Goal: Task Accomplishment & Management: Manage account settings

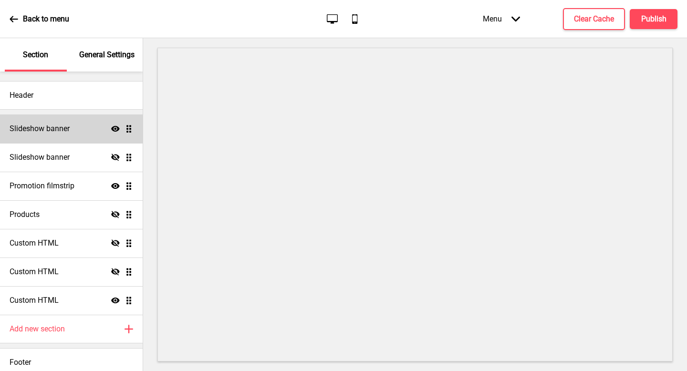
click at [74, 125] on div "Slideshow banner Show Drag" at bounding box center [71, 129] width 143 height 29
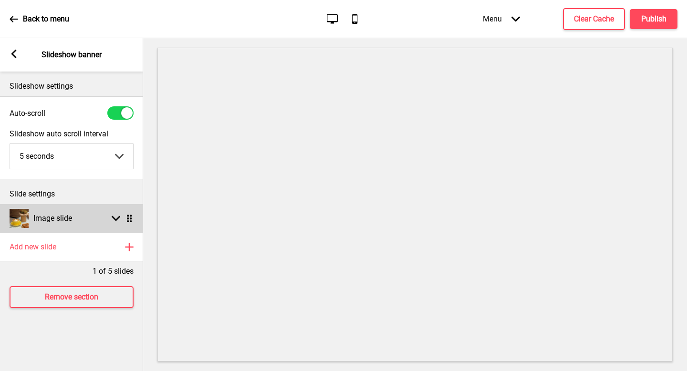
click at [99, 216] on div "Image slide Arrow down Drag" at bounding box center [71, 218] width 143 height 29
select select "left"
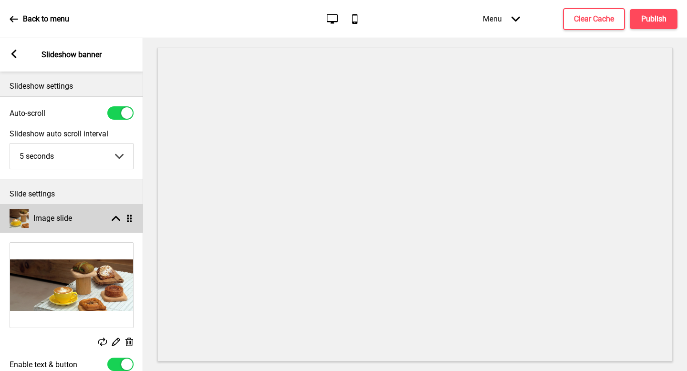
click at [85, 204] on div "Image slide Arrow up Drag" at bounding box center [71, 218] width 143 height 29
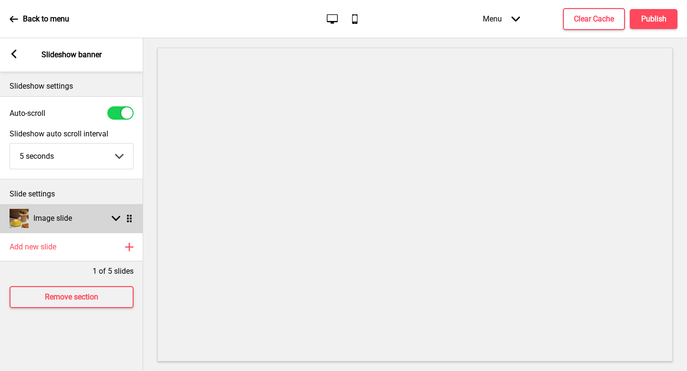
click at [87, 210] on div "Image slide Arrow down Drag" at bounding box center [71, 218] width 143 height 29
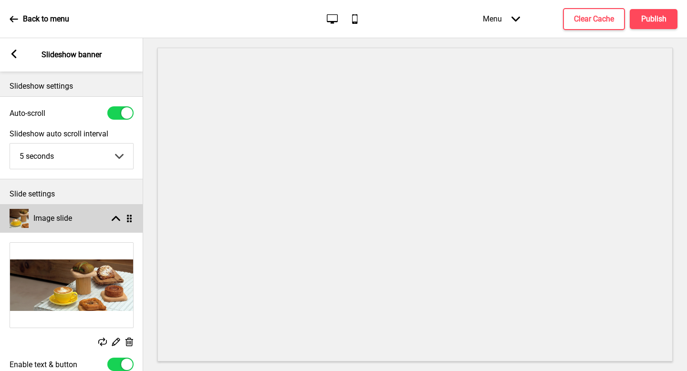
click at [87, 210] on div "Image slide Arrow up Drag" at bounding box center [71, 218] width 143 height 29
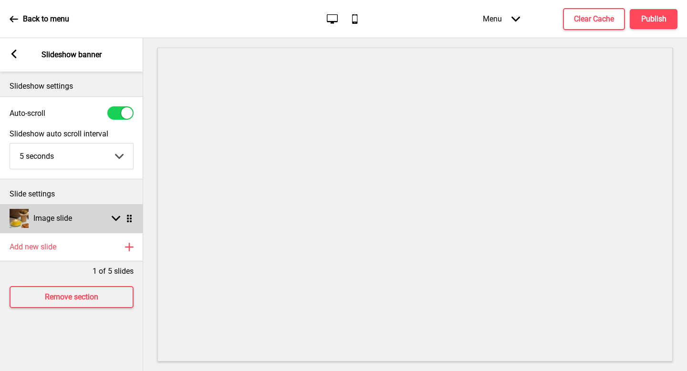
click at [102, 215] on div "Image slide Arrow down Drag" at bounding box center [71, 218] width 143 height 29
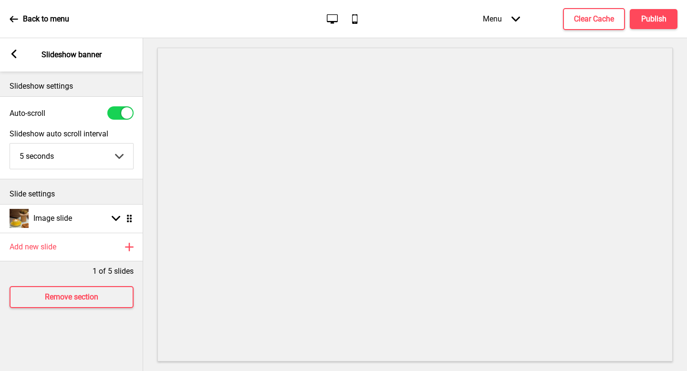
select select "left"
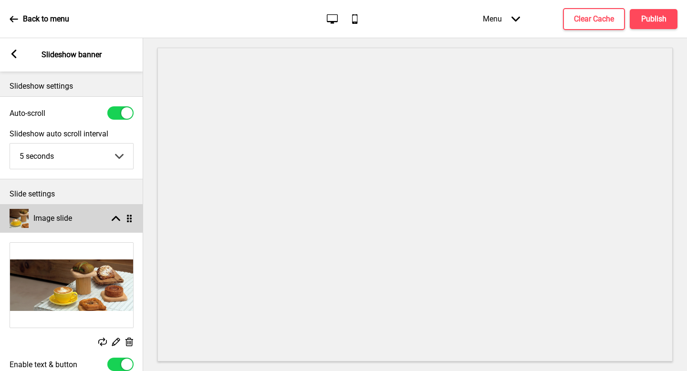
click at [99, 222] on div "Image slide Arrow up Drag" at bounding box center [71, 218] width 143 height 29
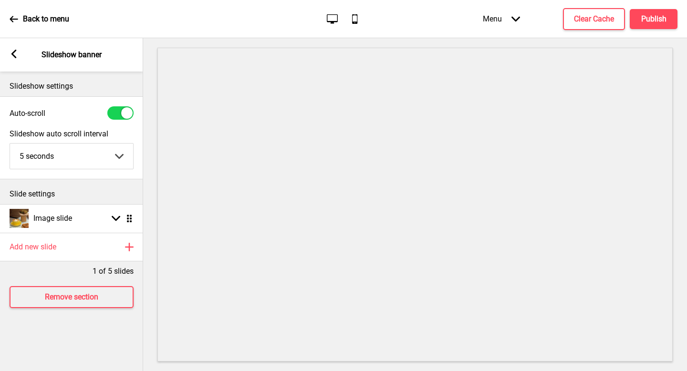
click at [17, 50] on div "Arrow left Slideshow banner" at bounding box center [71, 54] width 143 height 33
click at [13, 50] on rect at bounding box center [14, 54] width 9 height 9
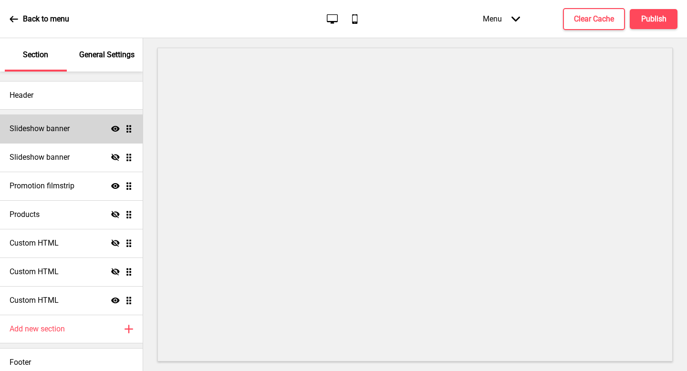
click at [111, 131] on icon at bounding box center [115, 129] width 9 height 6
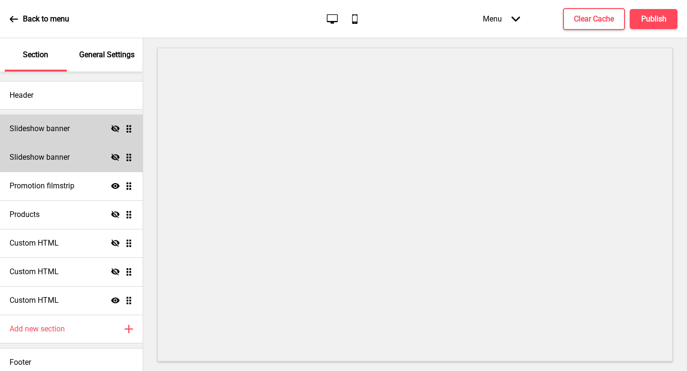
click at [91, 155] on div "Slideshow banner Hide Drag" at bounding box center [71, 157] width 143 height 29
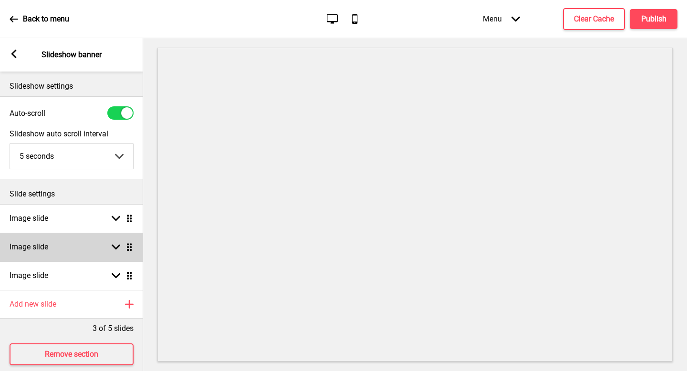
scroll to position [2, 0]
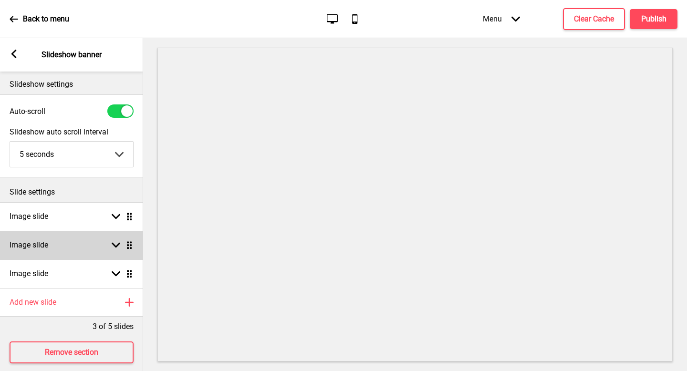
click at [84, 239] on div "Image slide Arrow down Drag" at bounding box center [71, 245] width 143 height 29
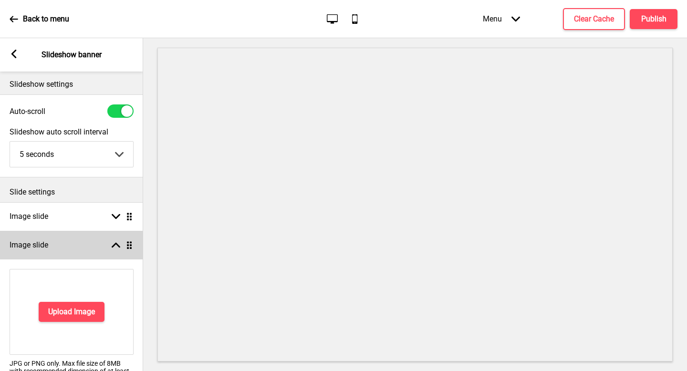
scroll to position [175, 0]
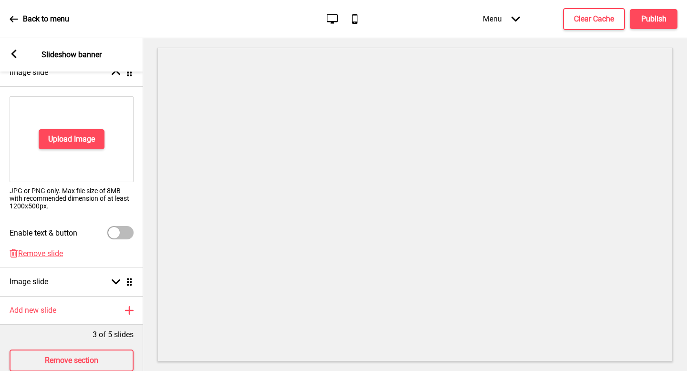
click at [50, 260] on div "Delete Remove slide" at bounding box center [71, 258] width 143 height 19
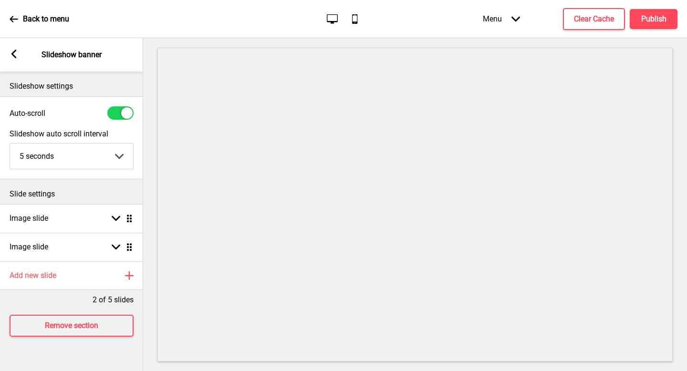
scroll to position [0, 0]
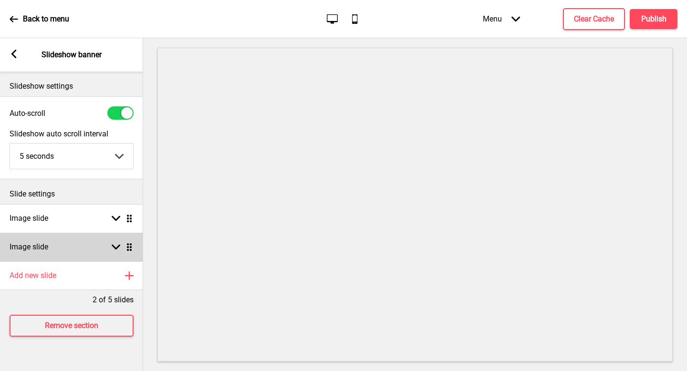
click at [55, 257] on div "Image slide Arrow down Drag" at bounding box center [71, 247] width 143 height 29
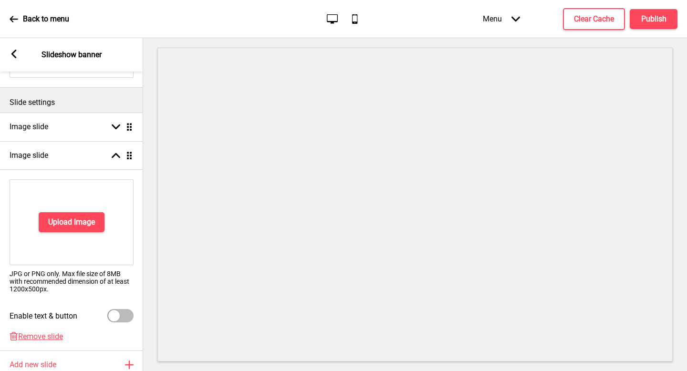
scroll to position [173, 0]
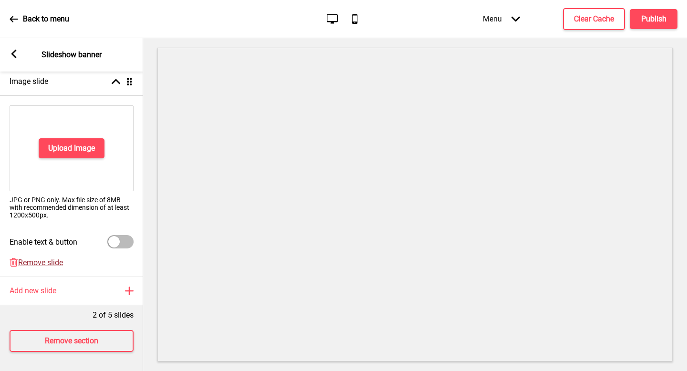
click at [48, 258] on span "Remove slide" at bounding box center [40, 262] width 45 height 9
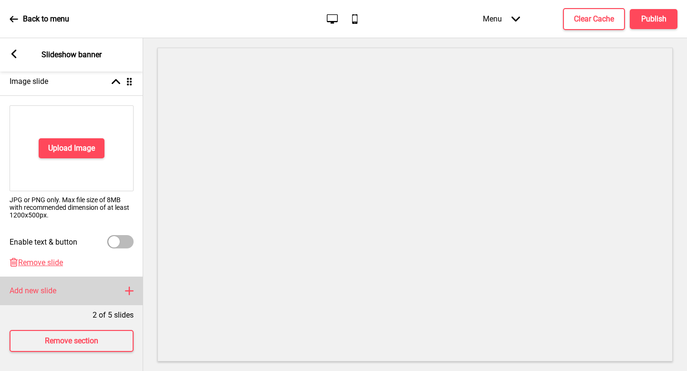
scroll to position [0, 0]
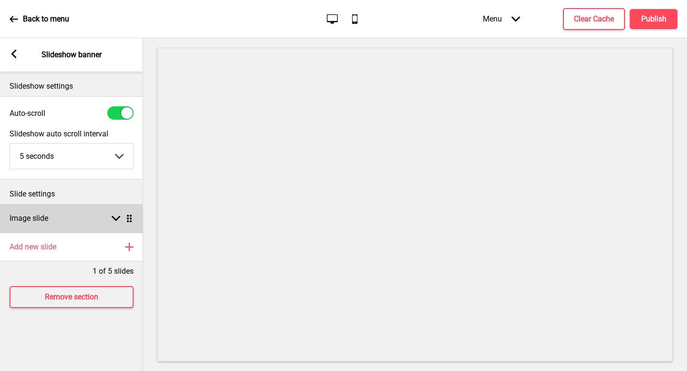
click at [71, 220] on div "Image slide Arrow down Drag" at bounding box center [71, 218] width 143 height 29
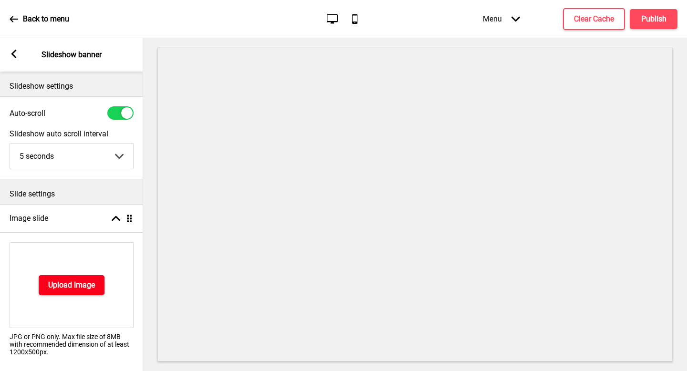
click at [77, 293] on button "Upload Image" at bounding box center [72, 285] width 66 height 20
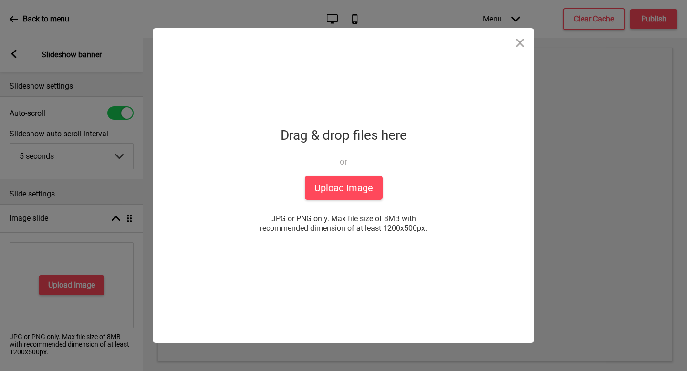
click at [331, 202] on div "Drop a file here Drag & drop files here or Upload files from your computer Uplo…" at bounding box center [343, 185] width 239 height 315
click at [340, 184] on button "Upload Image" at bounding box center [344, 188] width 78 height 24
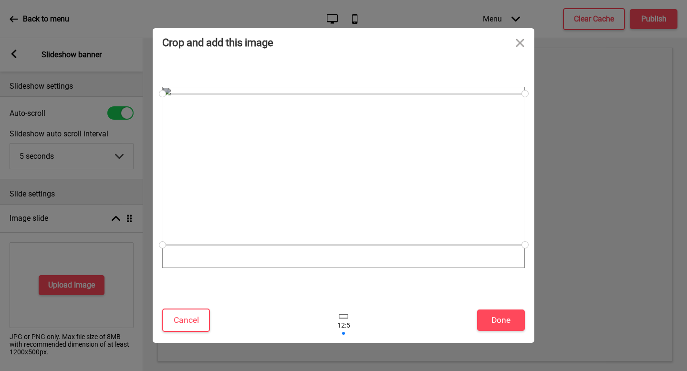
drag, startPoint x: 461, startPoint y: 221, endPoint x: 464, endPoint y: 214, distance: 7.5
click at [464, 214] on div at bounding box center [343, 169] width 363 height 151
click at [507, 322] on button "Done" at bounding box center [501, 320] width 48 height 21
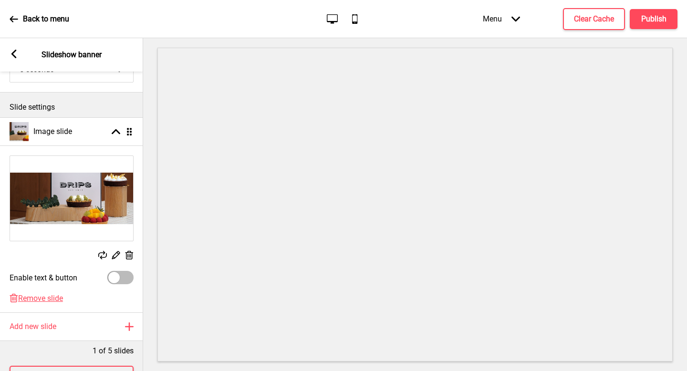
scroll to position [129, 0]
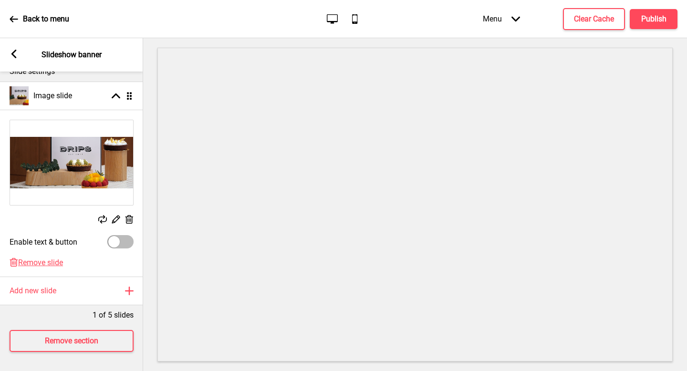
drag, startPoint x: 66, startPoint y: 303, endPoint x: 77, endPoint y: 171, distance: 132.7
click at [66, 305] on div "1 of 5 slides" at bounding box center [71, 312] width 143 height 15
click at [16, 58] on div "Arrow left" at bounding box center [14, 55] width 9 height 10
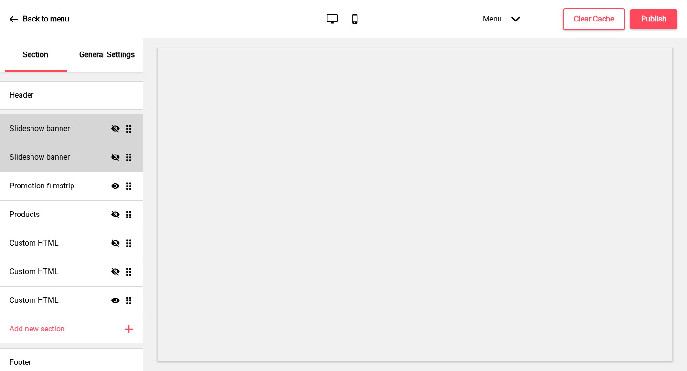
click at [111, 158] on icon at bounding box center [115, 157] width 9 height 7
click at [72, 136] on div "Slideshow banner Hide Drag" at bounding box center [71, 129] width 143 height 29
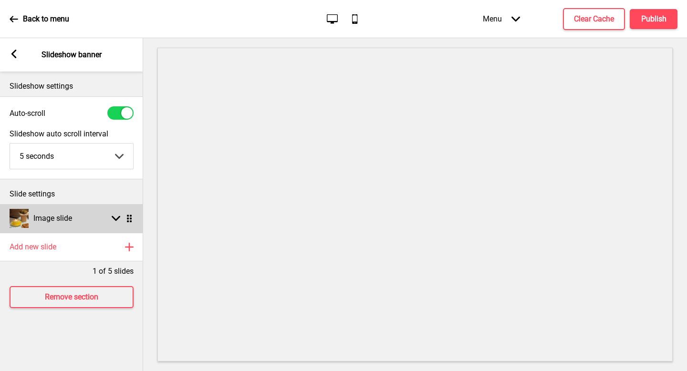
click at [84, 221] on div "Image slide Arrow down Drag" at bounding box center [71, 218] width 143 height 29
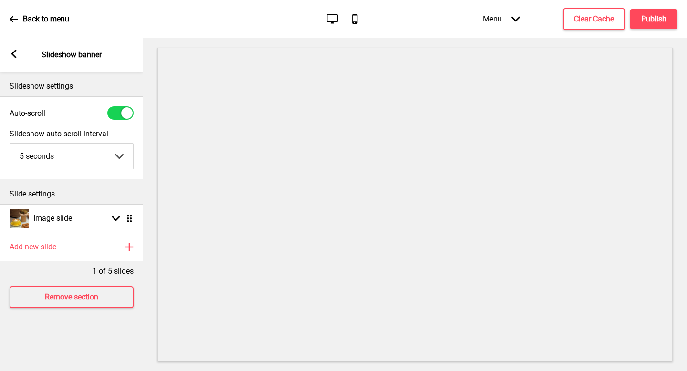
select select "left"
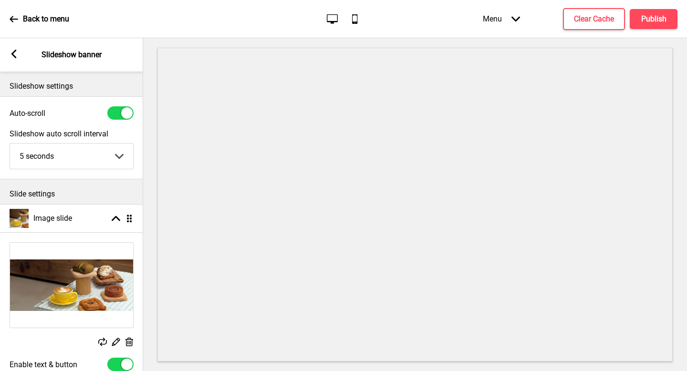
scroll to position [187, 0]
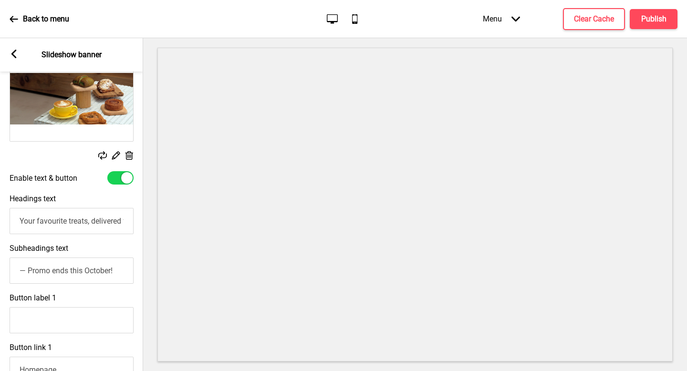
click at [79, 224] on input "Your favourite treats, delivered for only $6.80" at bounding box center [72, 221] width 124 height 26
click at [18, 55] on div "Arrow left Slideshow banner" at bounding box center [71, 54] width 143 height 33
click at [15, 55] on rect at bounding box center [14, 54] width 9 height 9
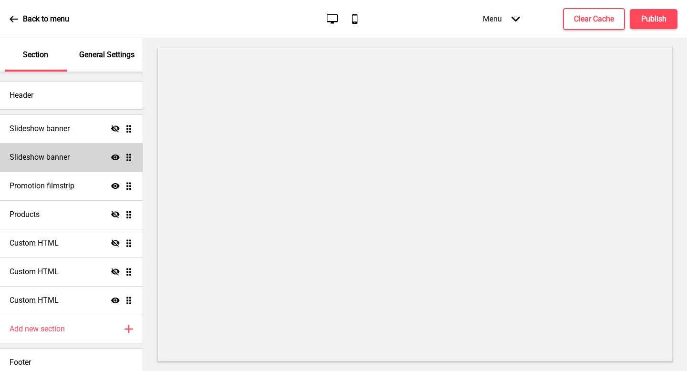
click at [91, 143] on div "Slideshow banner Show Drag" at bounding box center [71, 157] width 143 height 29
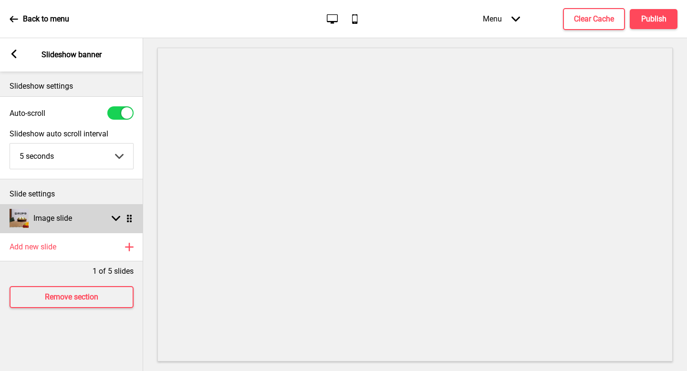
click at [79, 230] on div "Image slide Arrow down Drag" at bounding box center [71, 218] width 143 height 29
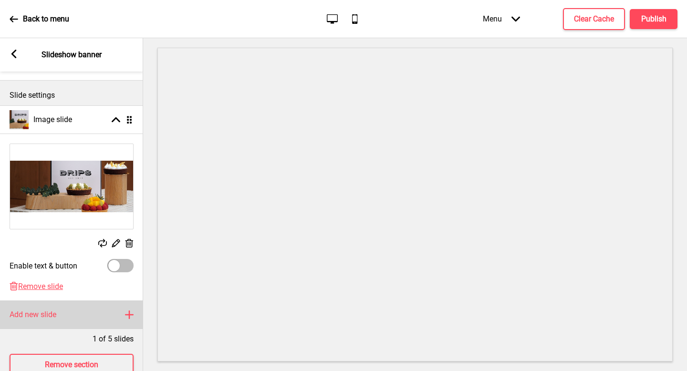
scroll to position [129, 0]
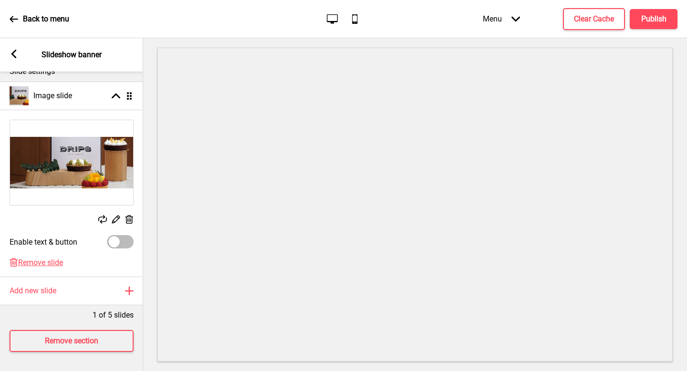
click at [122, 237] on div at bounding box center [120, 241] width 26 height 13
select select "right"
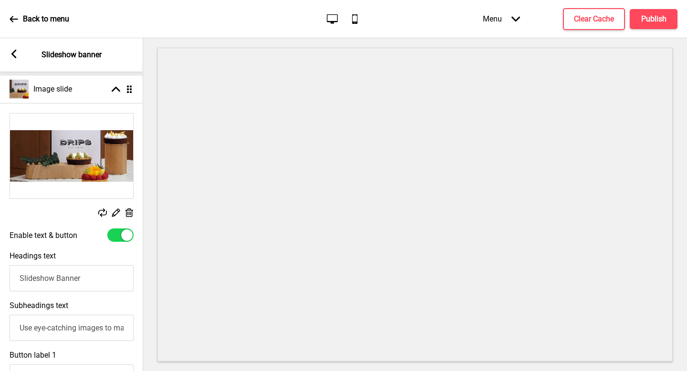
checkbox input "true"
click at [70, 278] on input "Slideshow Banner" at bounding box center [72, 278] width 124 height 26
click at [70, 279] on input "Slideshow Banner" at bounding box center [72, 278] width 124 height 26
drag, startPoint x: 70, startPoint y: 279, endPoint x: 68, endPoint y: 304, distance: 25.4
click at [70, 279] on input "Slideshow Banner" at bounding box center [72, 278] width 124 height 26
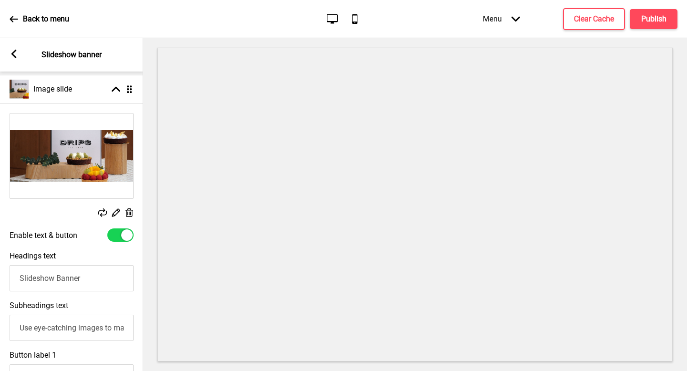
paste input "Your favourite treats, delivered for only $6.80"
type input "Your favourite treats, delivered for only $6.80"
click at [58, 320] on input "Use eye-catching images to make a strong first impression of your brand" at bounding box center [72, 328] width 124 height 26
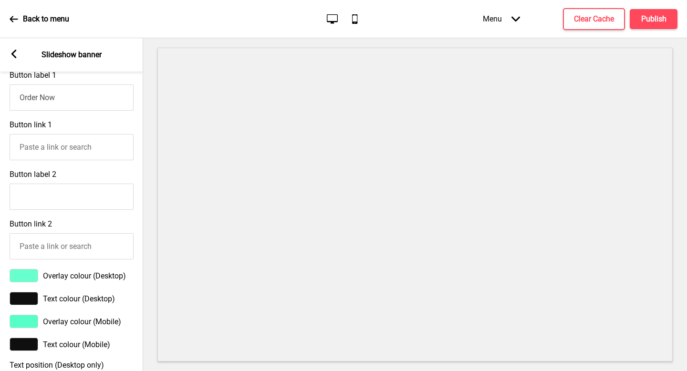
scroll to position [570, 0]
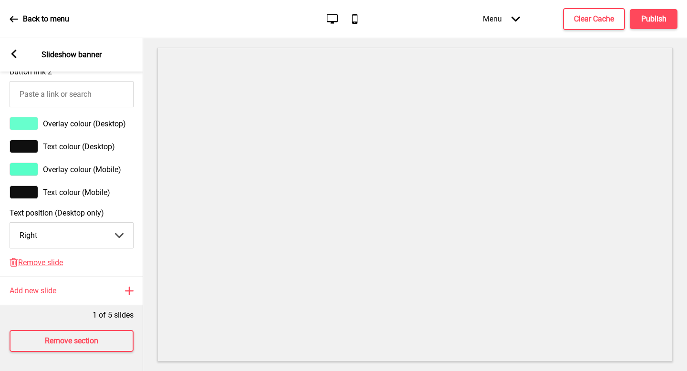
click at [26, 122] on div at bounding box center [24, 123] width 29 height 13
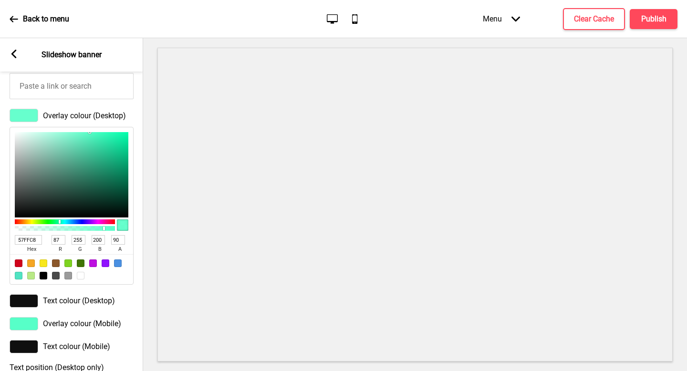
type input "96D8C3"
type input "150"
type input "216"
type input "195"
type input "B4E5D6"
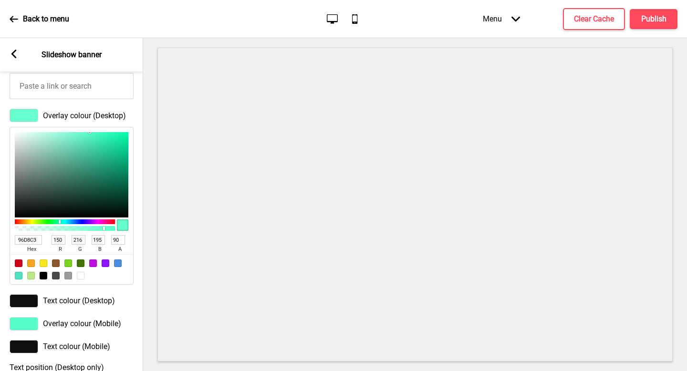
type input "180"
type input "229"
type input "214"
type input "FFFFFF"
type input "255"
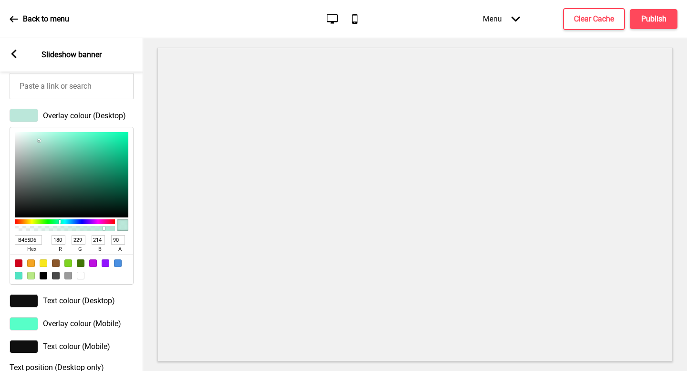
type input "255"
drag, startPoint x: 39, startPoint y: 142, endPoint x: 5, endPoint y: 121, distance: 40.0
click at [5, 121] on div "Overlay colour (Desktop) FFFFFF hex 255 r 255 g 255 b 90 a" at bounding box center [71, 197] width 143 height 186
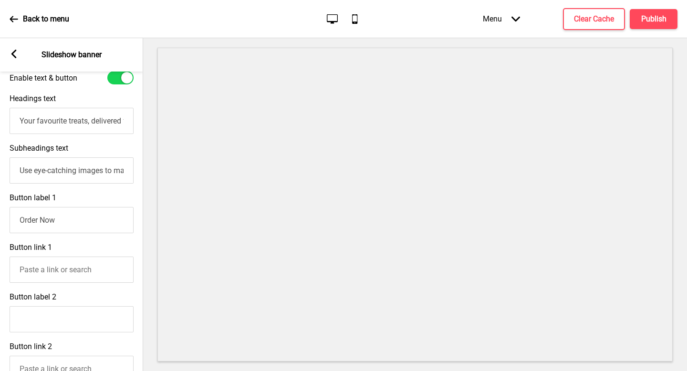
scroll to position [242, 0]
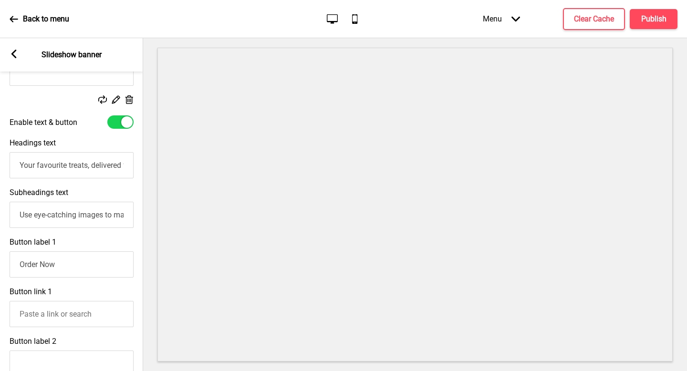
click at [17, 60] on div "Arrow left Slideshow banner" at bounding box center [71, 54] width 143 height 33
click at [13, 57] on rect at bounding box center [14, 54] width 9 height 9
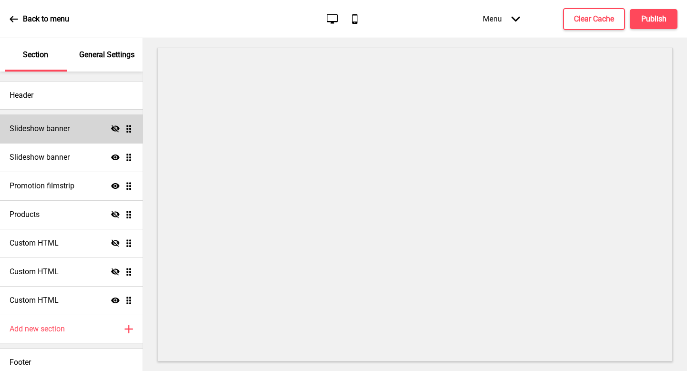
click at [54, 124] on h4 "Slideshow banner" at bounding box center [40, 129] width 60 height 10
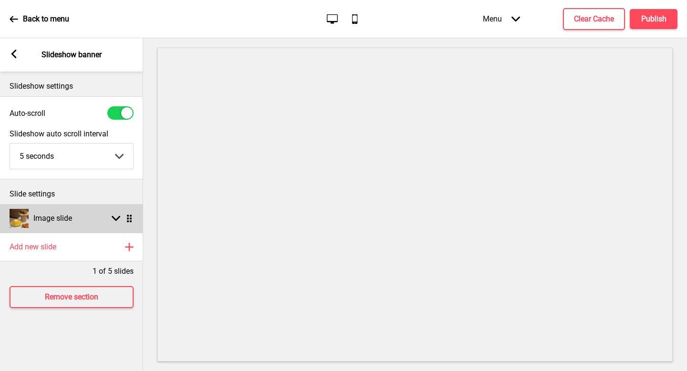
click at [66, 219] on h4 "Image slide" at bounding box center [52, 218] width 39 height 10
select select "left"
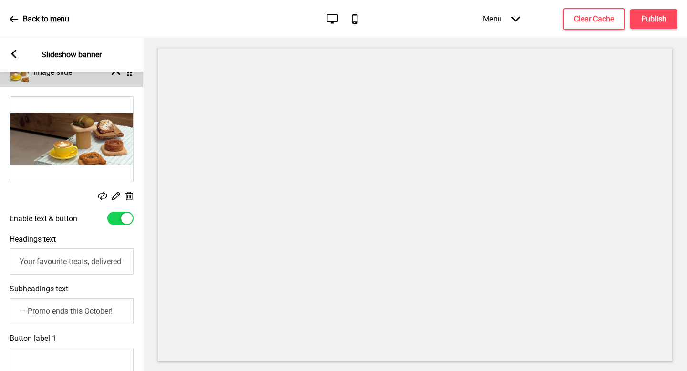
scroll to position [197, 0]
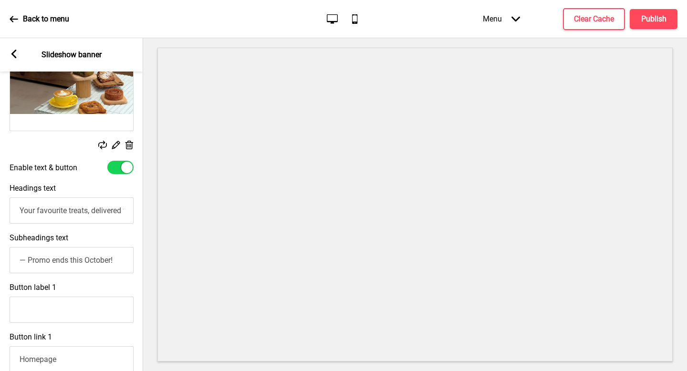
click at [77, 260] on input "— Promo ends this October!" at bounding box center [72, 260] width 124 height 26
click at [10, 55] on rect at bounding box center [14, 54] width 9 height 9
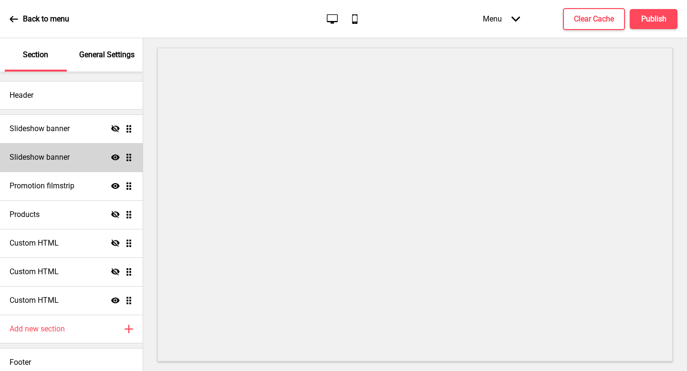
click at [66, 159] on h4 "Slideshow banner" at bounding box center [40, 157] width 60 height 10
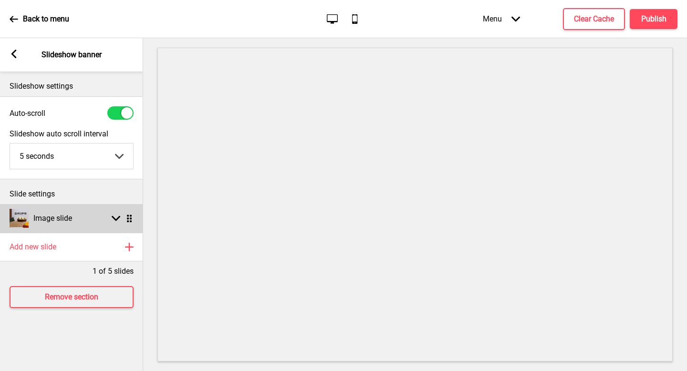
click at [69, 220] on h4 "Image slide" at bounding box center [52, 218] width 39 height 10
select select "right"
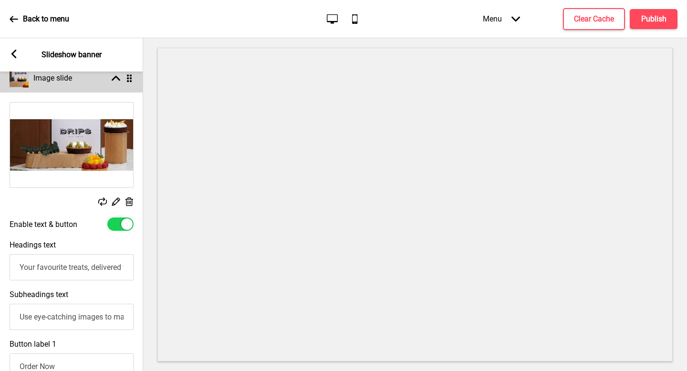
scroll to position [267, 0]
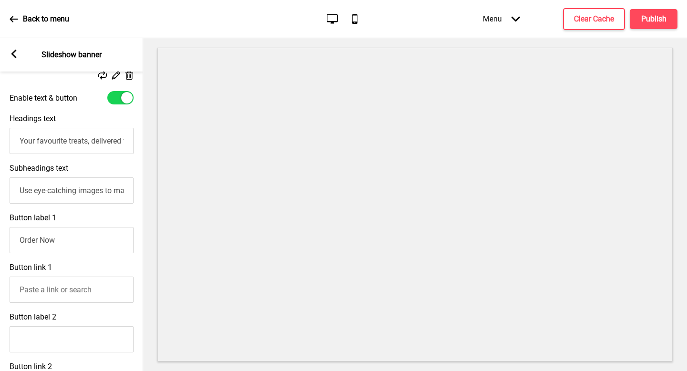
click at [69, 195] on input "Use eye-catching images to make a strong first impression of your brand" at bounding box center [72, 191] width 124 height 26
paste input "— Promo ends this October!"
type input "— Promo ends this October!"
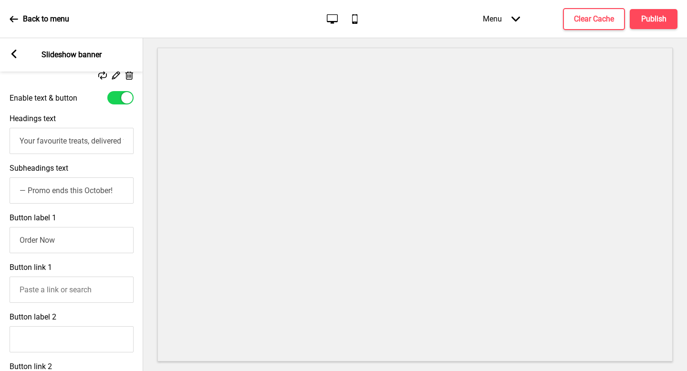
click at [103, 172] on div "Subheadings text — Promo ends this October!" at bounding box center [71, 184] width 143 height 50
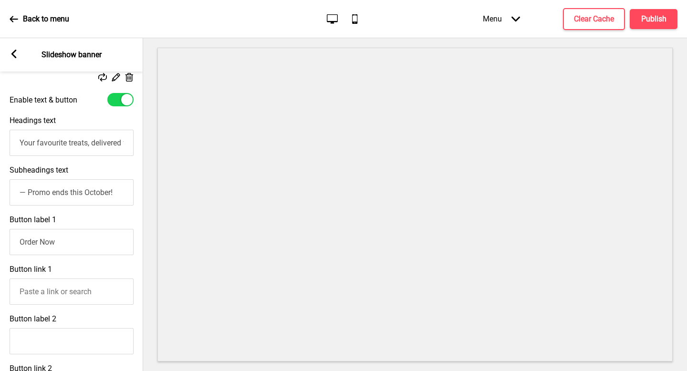
scroll to position [265, 0]
click at [73, 245] on input "Order Now" at bounding box center [72, 242] width 124 height 26
click at [77, 246] on input "Order Now" at bounding box center [72, 242] width 124 height 26
type input "O"
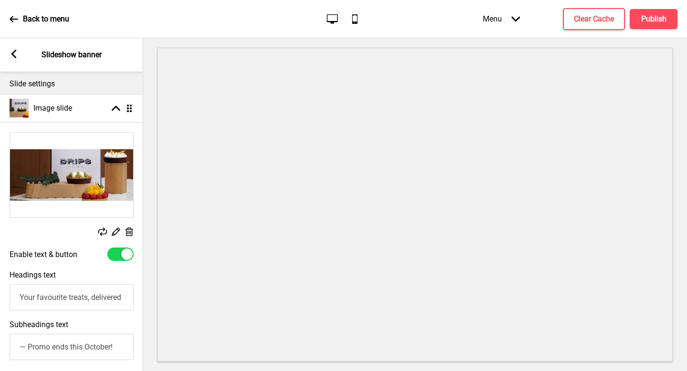
scroll to position [570, 0]
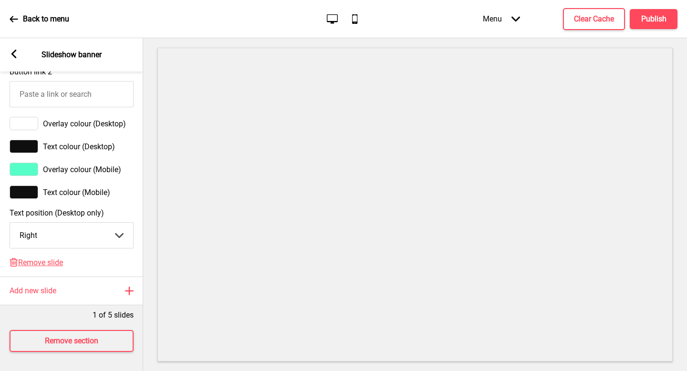
click at [32, 163] on div at bounding box center [24, 169] width 29 height 13
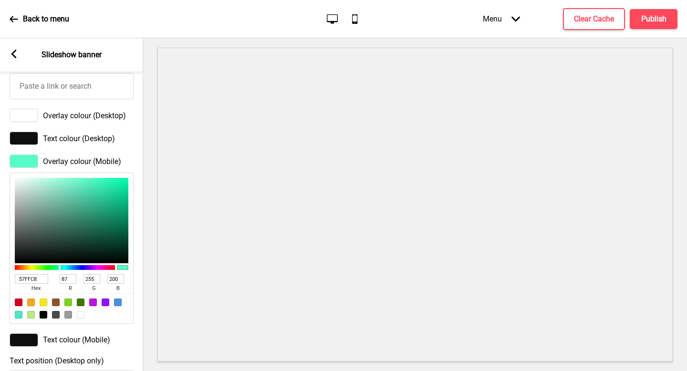
type input "61B599"
type input "97"
type input "181"
type input "153"
type input "DEFFF4"
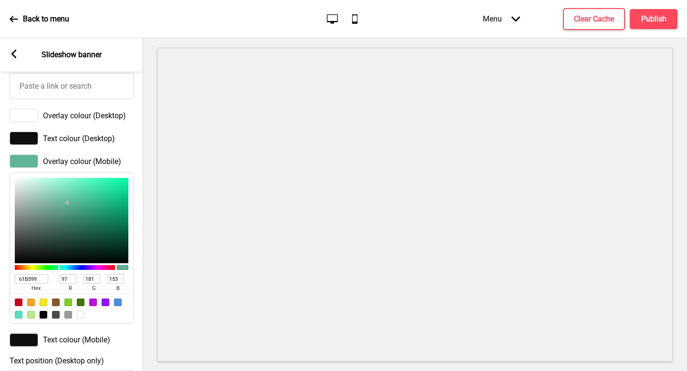
type input "222"
type input "255"
type input "244"
type input "FFFFFF"
type input "255"
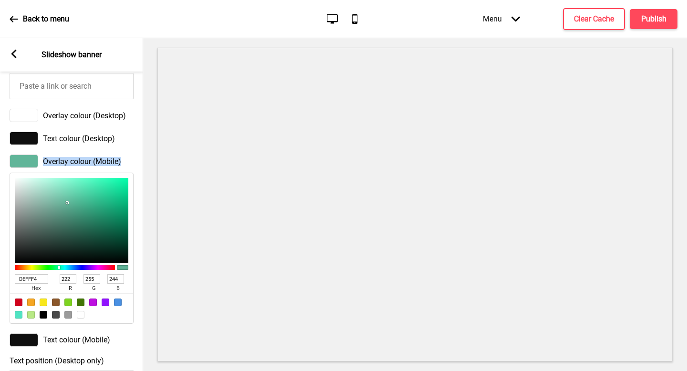
type input "255"
drag, startPoint x: 54, startPoint y: 194, endPoint x: 0, endPoint y: 142, distance: 75.3
click at [0, 142] on div "Replace Edit Delete Enable text & button Headings text Your favourite treats, d…" at bounding box center [71, 34] width 143 height 743
click at [142, 147] on div "Text colour (Desktop)" at bounding box center [71, 138] width 143 height 23
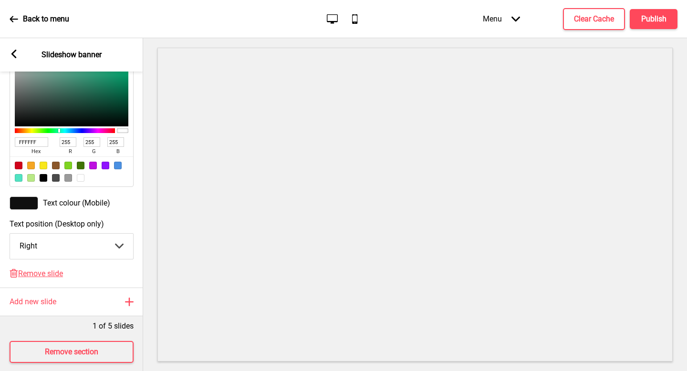
scroll to position [726, 0]
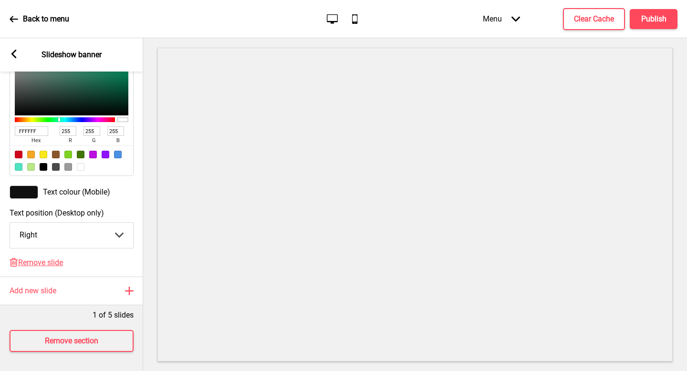
click at [81, 238] on select "Center Left Right" at bounding box center [71, 235] width 123 height 25
click at [96, 228] on select "Center Left Right" at bounding box center [71, 235] width 123 height 25
click at [91, 230] on select "Center Left Right" at bounding box center [71, 235] width 123 height 25
select select "left"
drag, startPoint x: 603, startPoint y: 18, endPoint x: 49, endPoint y: 22, distance: 554.1
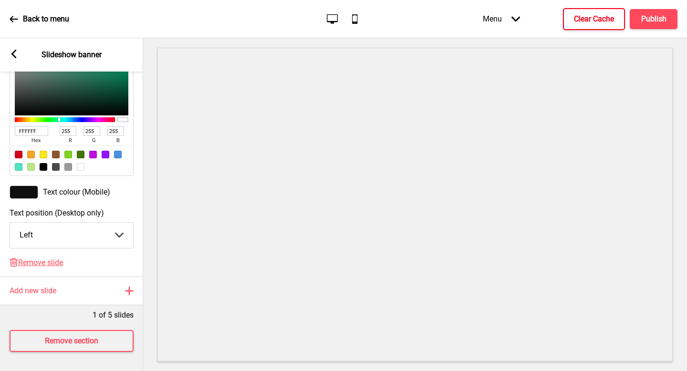
click at [49, 22] on div "Back to menu Desktop Mobile Menu Arrow down Product Page Store Information Chec…" at bounding box center [343, 19] width 687 height 38
click at [15, 54] on rect at bounding box center [14, 54] width 9 height 9
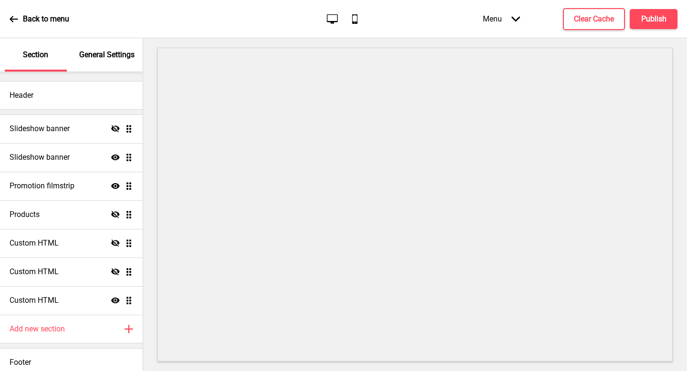
click at [112, 128] on icon "Hide" at bounding box center [115, 129] width 9 height 9
click at [111, 158] on icon "Show" at bounding box center [115, 157] width 9 height 9
click at [561, 19] on div "Menu Arrow down Product Page Store Information Checkout Thank you Terms & Condi…" at bounding box center [561, 19] width 233 height 28
click at [571, 20] on button "Clear Cache" at bounding box center [594, 19] width 62 height 22
click at [656, 22] on div "Menu Arrow down Product Page Store Information Checkout Thank you Terms & Condi…" at bounding box center [561, 19] width 233 height 28
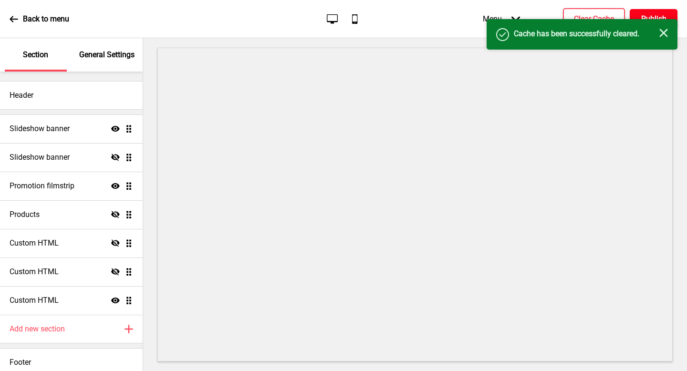
drag, startPoint x: 664, startPoint y: 30, endPoint x: 660, endPoint y: 18, distance: 12.5
click at [664, 30] on icon "Close" at bounding box center [664, 33] width 9 height 9
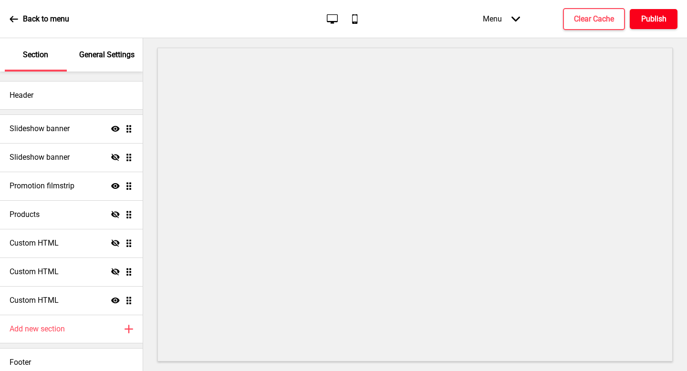
click at [659, 15] on h4 "Publish" at bounding box center [653, 19] width 25 height 10
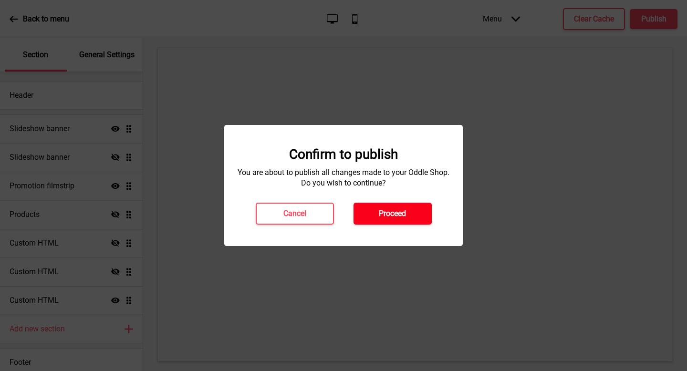
click at [412, 217] on button "Proceed" at bounding box center [393, 214] width 78 height 22
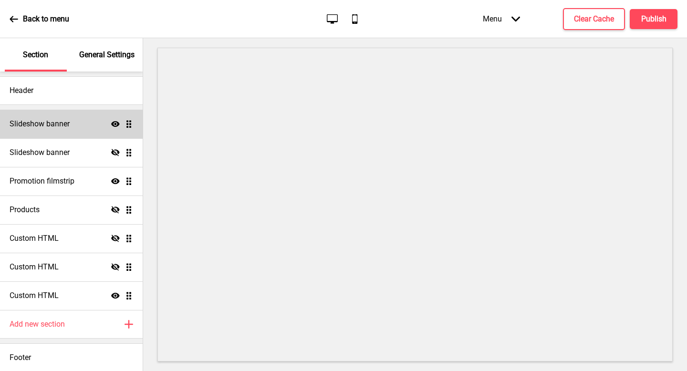
scroll to position [6, 0]
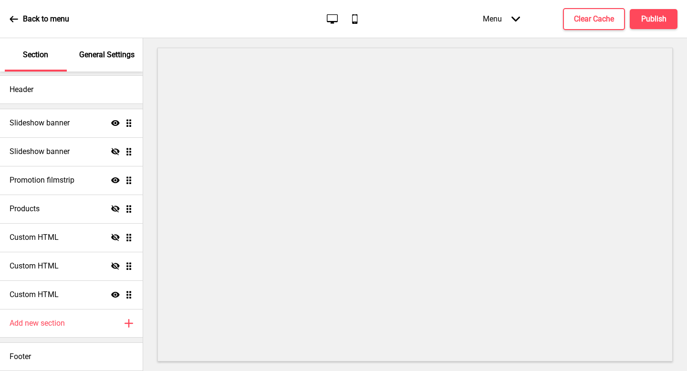
click at [108, 63] on div "General Settings" at bounding box center [107, 54] width 62 height 33
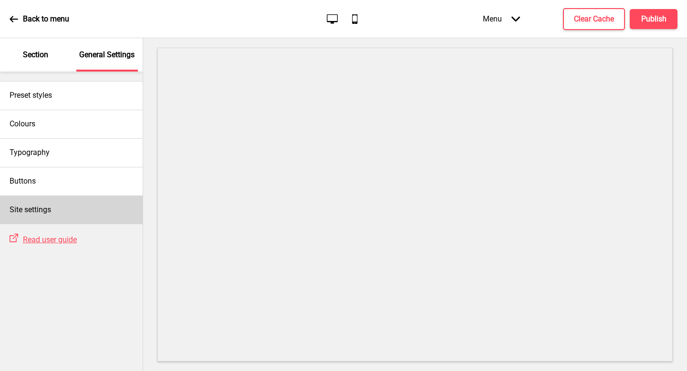
click at [48, 208] on h4 "Site settings" at bounding box center [31, 210] width 42 height 10
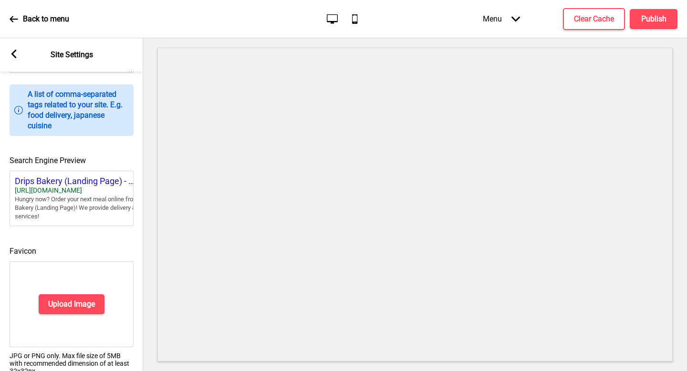
scroll to position [407, 0]
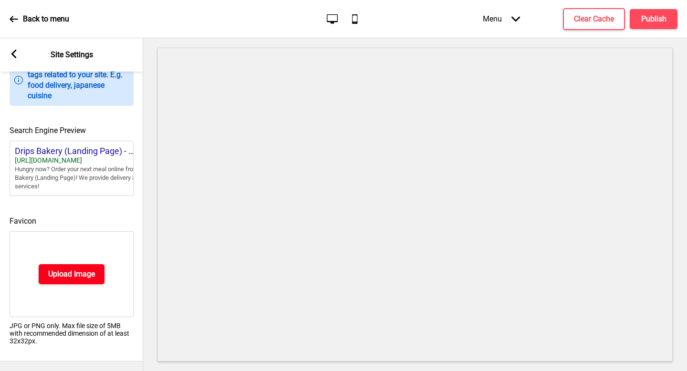
click at [87, 269] on h4 "Upload Image" at bounding box center [71, 274] width 47 height 10
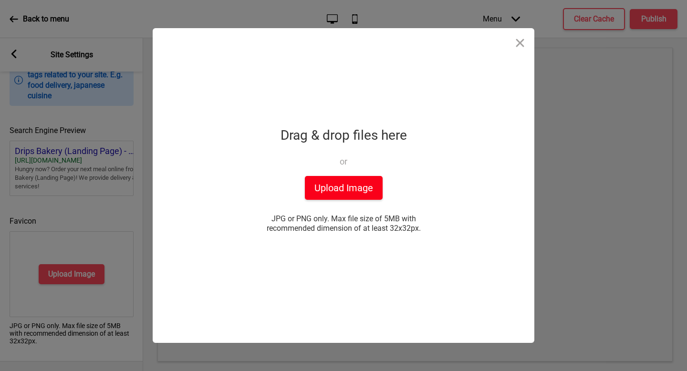
click at [336, 187] on button "Upload Image" at bounding box center [344, 188] width 78 height 24
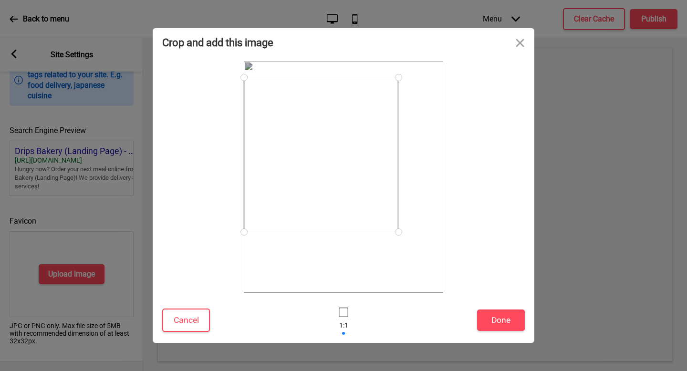
drag, startPoint x: 438, startPoint y: 270, endPoint x: 398, endPoint y: 222, distance: 62.3
click at [399, 225] on div at bounding box center [398, 232] width 17 height 17
drag, startPoint x: 243, startPoint y: 79, endPoint x: 284, endPoint y: 124, distance: 61.2
click at [284, 124] on div at bounding box center [284, 117] width 17 height 17
click at [508, 329] on button "Done" at bounding box center [501, 320] width 48 height 21
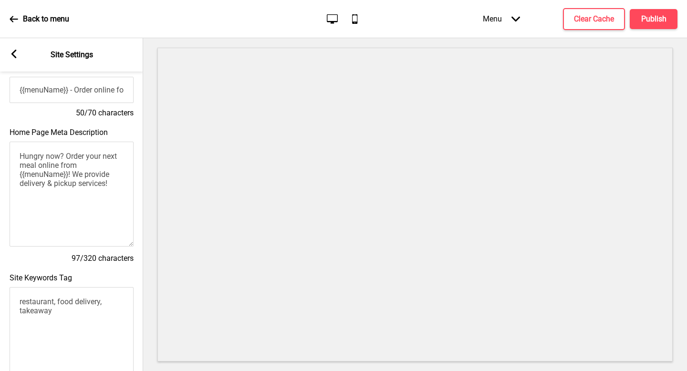
scroll to position [0, 0]
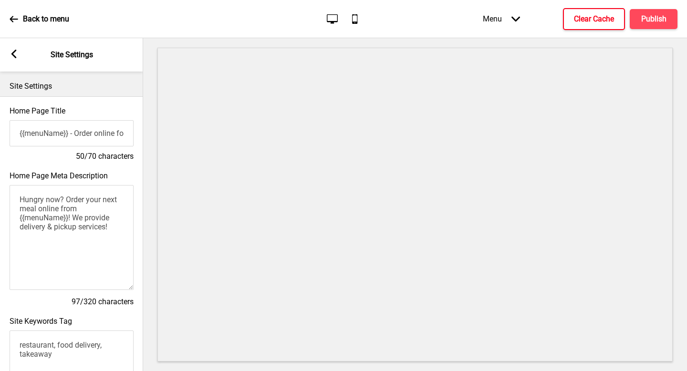
click at [584, 17] on h4 "Clear Cache" at bounding box center [594, 19] width 40 height 10
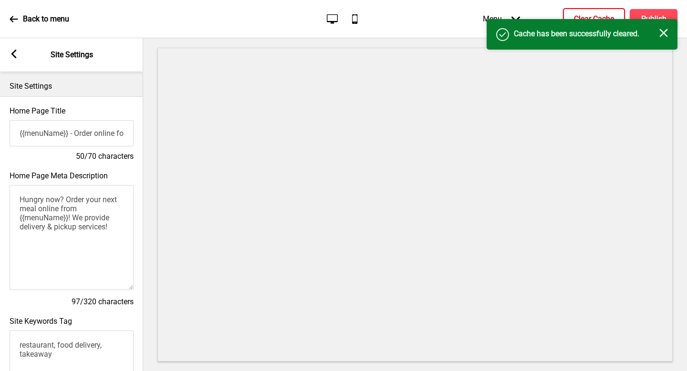
click at [672, 20] on div "Success Cache has been successfully cleared. Close" at bounding box center [582, 34] width 191 height 31
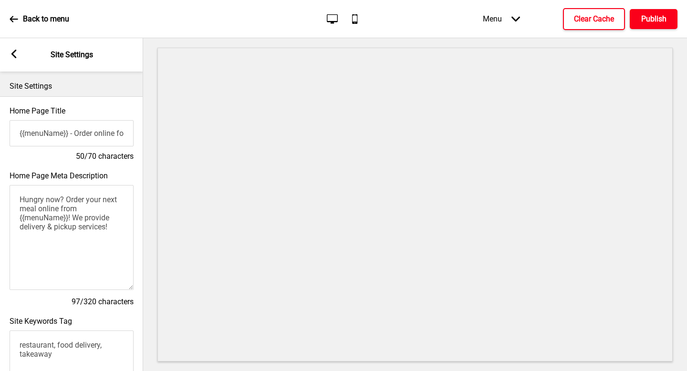
click at [672, 20] on button "Publish" at bounding box center [654, 19] width 48 height 20
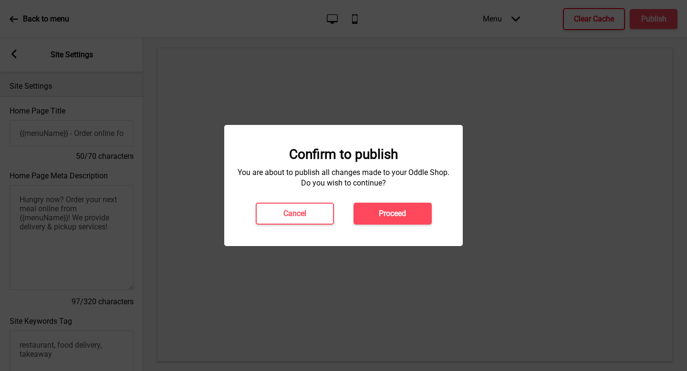
click at [402, 225] on div "Confirm to publish You are about to publish all changes made to your Oddle Shop…" at bounding box center [343, 185] width 239 height 121
click at [379, 210] on h4 "Proceed" at bounding box center [392, 214] width 27 height 10
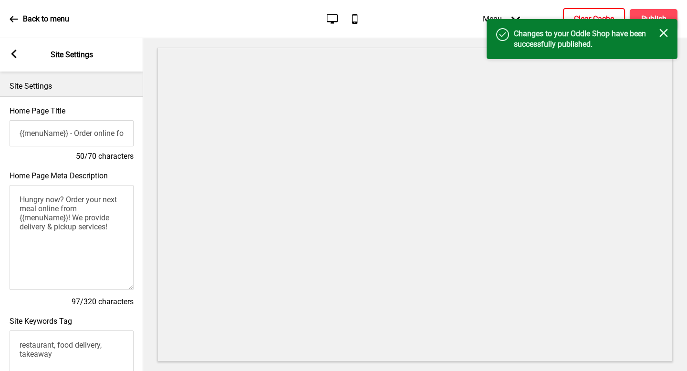
click at [13, 51] on icon at bounding box center [13, 54] width 5 height 9
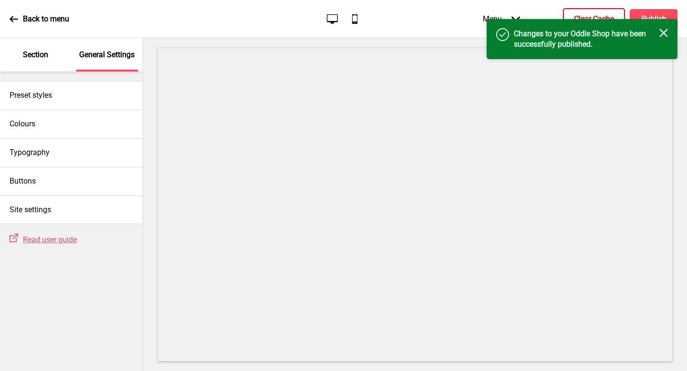
click at [25, 21] on p "Back to menu" at bounding box center [46, 19] width 46 height 10
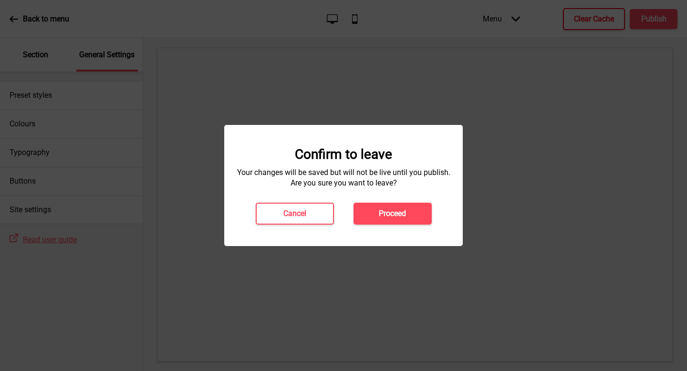
click at [400, 209] on h4 "Proceed" at bounding box center [392, 214] width 27 height 10
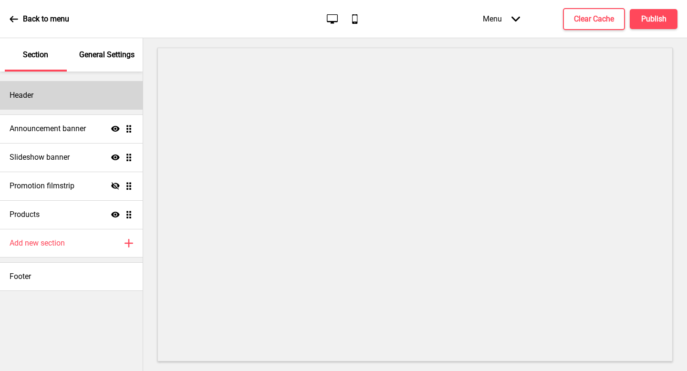
click at [76, 100] on div "Header" at bounding box center [71, 95] width 143 height 29
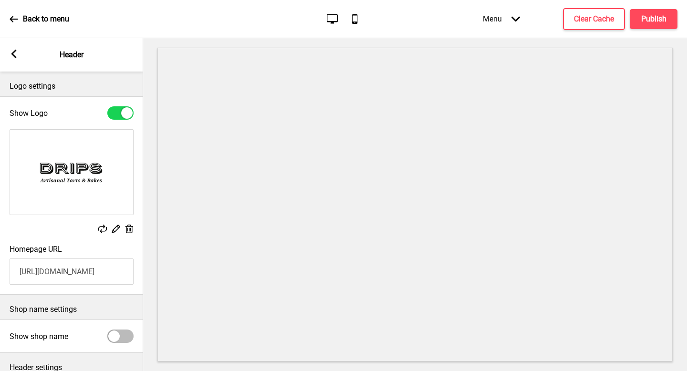
scroll to position [80, 0]
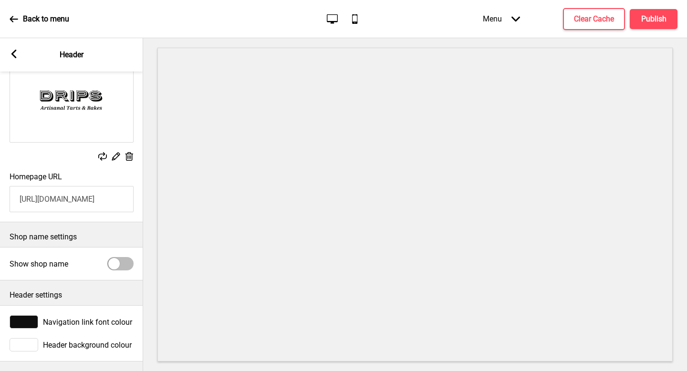
click at [16, 55] on rect at bounding box center [14, 54] width 9 height 9
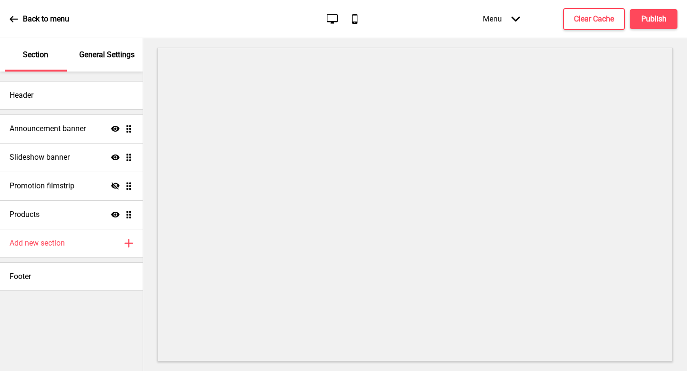
click at [94, 64] on div "General Settings" at bounding box center [107, 54] width 62 height 33
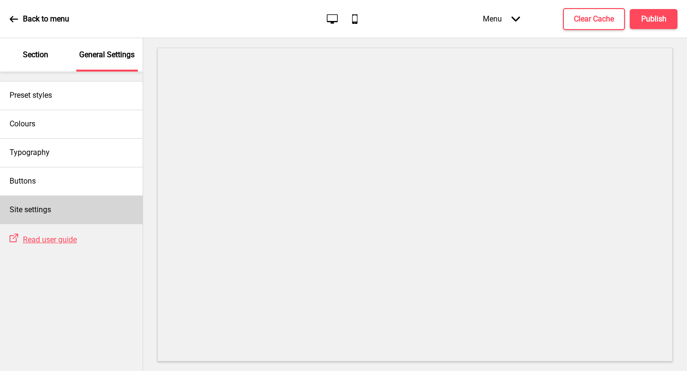
click at [41, 205] on h4 "Site settings" at bounding box center [31, 210] width 42 height 10
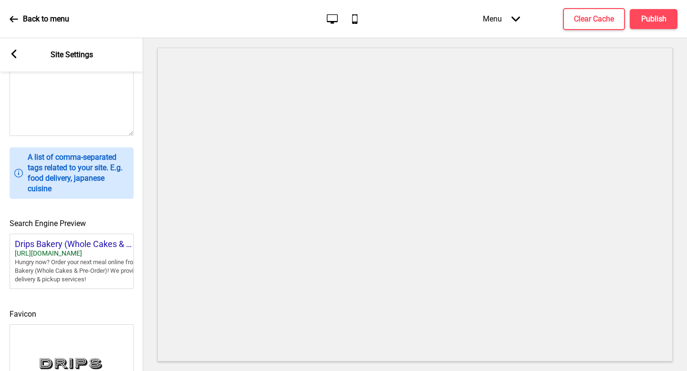
scroll to position [392, 0]
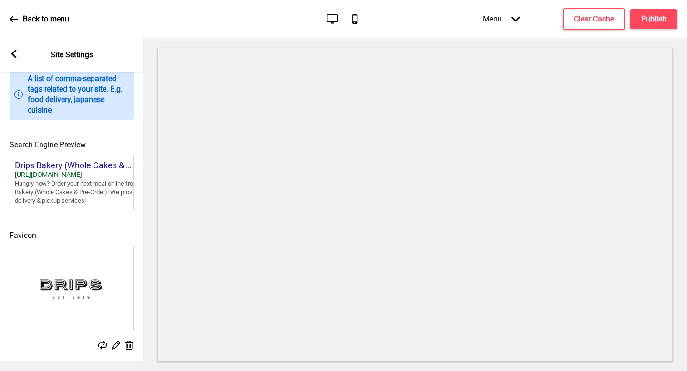
click at [114, 340] on rect at bounding box center [116, 345] width 10 height 10
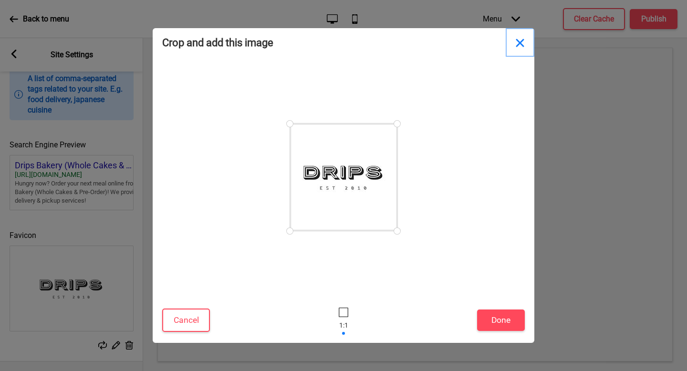
click at [518, 48] on button "Close" at bounding box center [520, 42] width 29 height 29
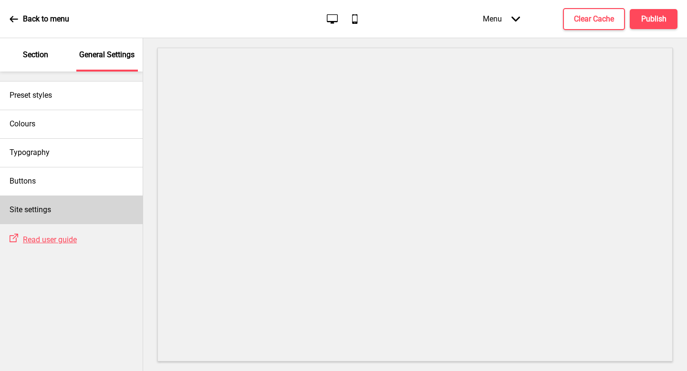
click at [87, 205] on div "Site settings" at bounding box center [71, 210] width 143 height 29
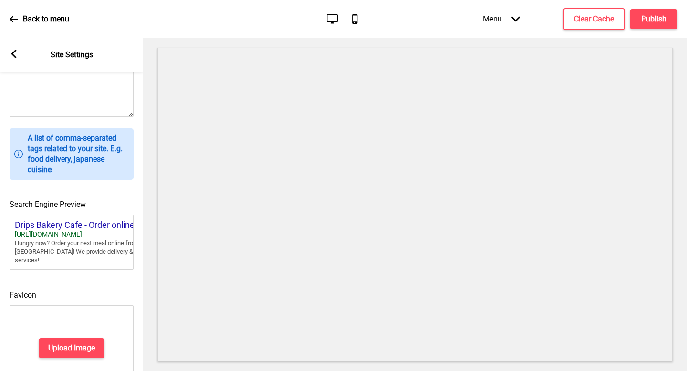
scroll to position [407, 0]
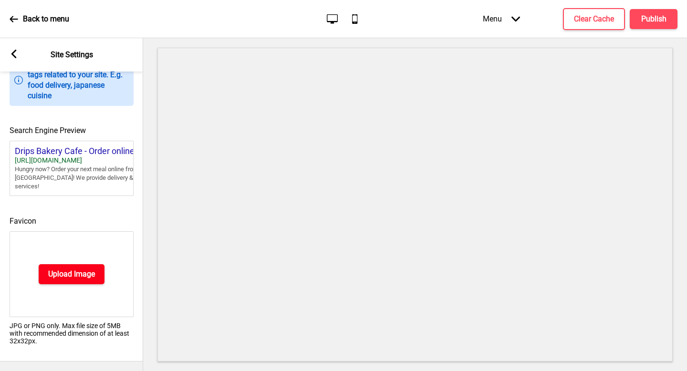
click at [88, 269] on h4 "Upload Image" at bounding box center [71, 274] width 47 height 10
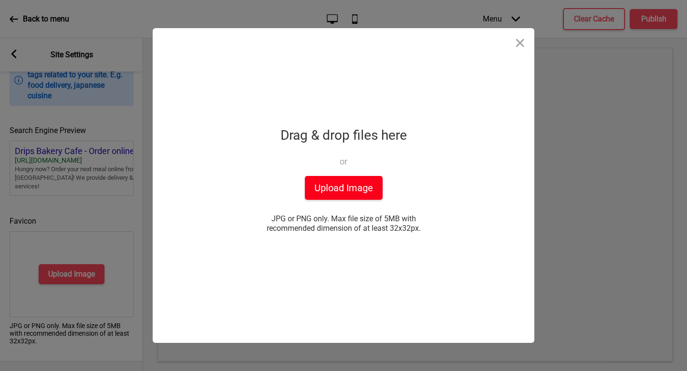
click at [347, 195] on button "Upload Image" at bounding box center [344, 188] width 78 height 24
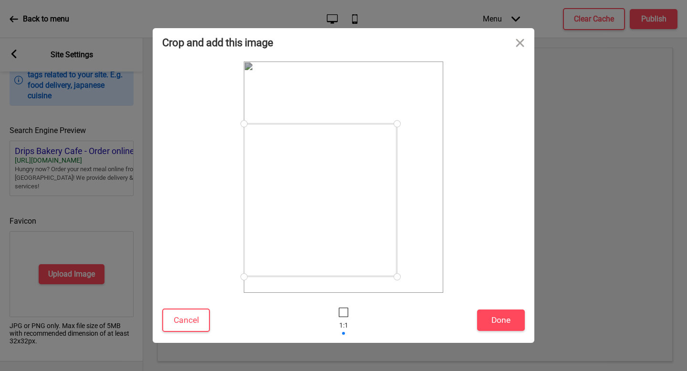
drag, startPoint x: 441, startPoint y: 82, endPoint x: 397, endPoint y: 134, distance: 68.4
click at [397, 134] on div at bounding box center [343, 177] width 199 height 231
drag, startPoint x: 248, startPoint y: 273, endPoint x: 289, endPoint y: 236, distance: 55.1
click at [289, 236] on div at bounding box center [284, 236] width 17 height 17
drag, startPoint x: 333, startPoint y: 216, endPoint x: 333, endPoint y: 210, distance: 5.2
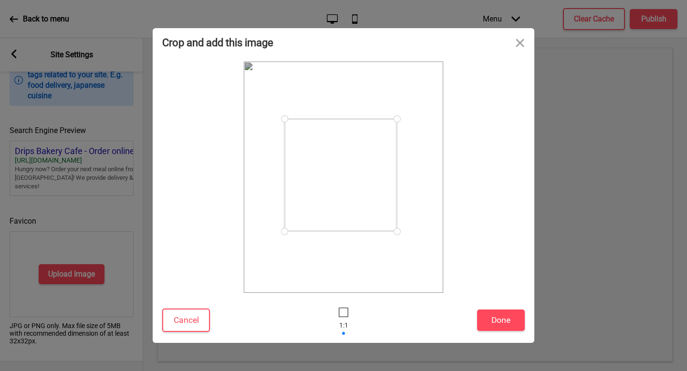
click at [333, 210] on div at bounding box center [340, 175] width 113 height 113
click at [494, 315] on button "Done" at bounding box center [501, 320] width 48 height 21
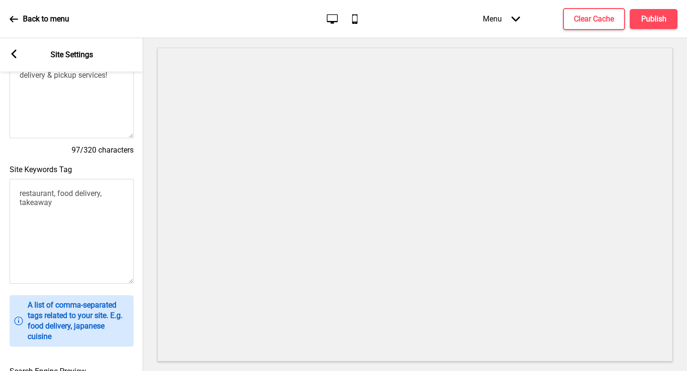
scroll to position [0, 0]
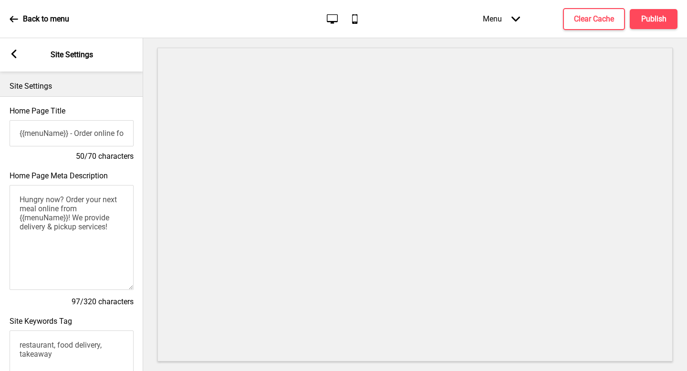
click at [10, 57] on rect at bounding box center [14, 54] width 9 height 9
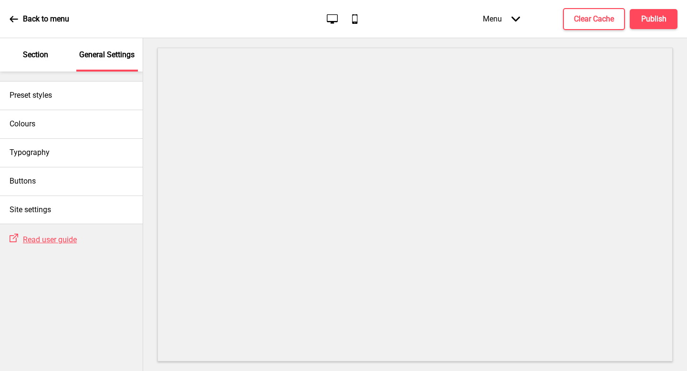
click at [57, 57] on div "Section" at bounding box center [36, 54] width 62 height 33
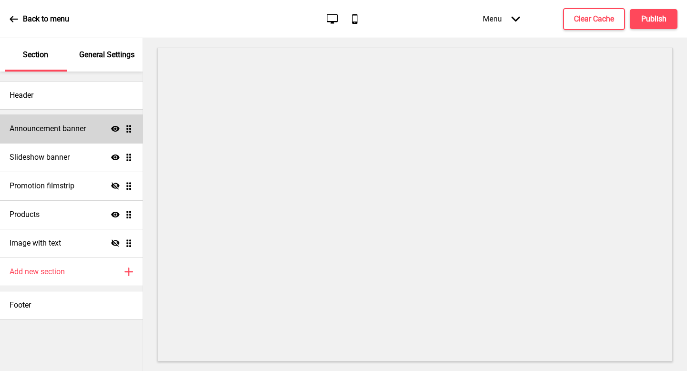
click at [63, 126] on h4 "Announcement banner" at bounding box center [48, 129] width 76 height 10
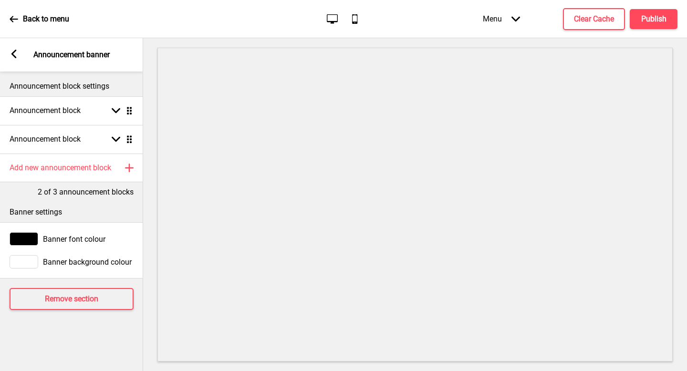
click at [10, 58] on rect at bounding box center [14, 54] width 9 height 9
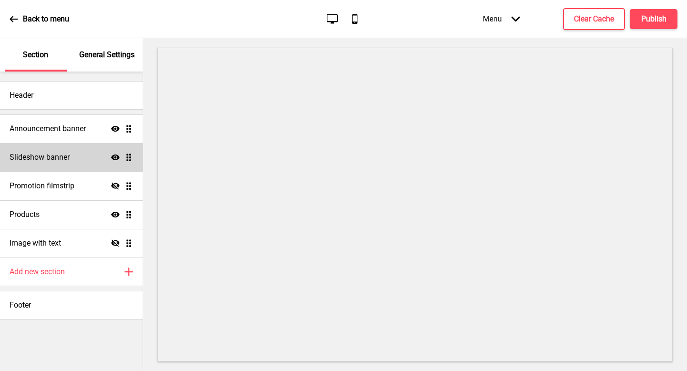
click at [50, 146] on div "Slideshow banner Show Drag" at bounding box center [71, 157] width 143 height 29
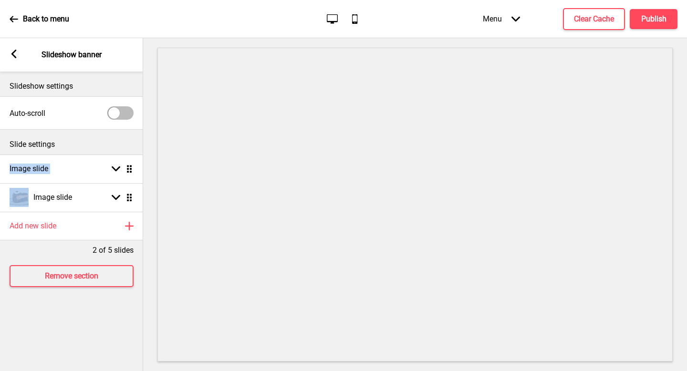
drag, startPoint x: 52, startPoint y: 183, endPoint x: 78, endPoint y: 151, distance: 42.0
click at [78, 151] on div "Slideshow settings Auto-scroll Slide settings Image slide Arrow down Drag Image…" at bounding box center [71, 222] width 143 height 300
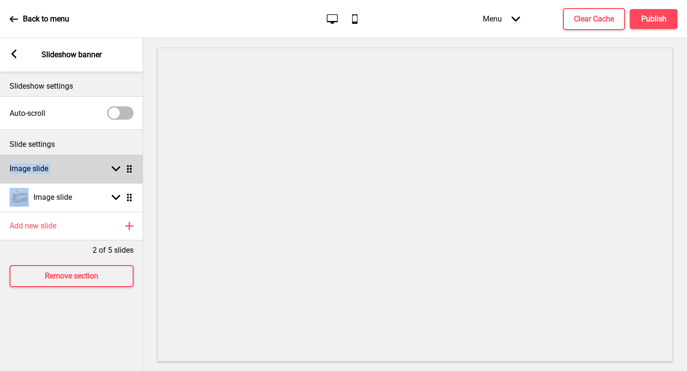
click at [72, 164] on div "Image slide Arrow down Drag" at bounding box center [71, 169] width 143 height 29
select select "left"
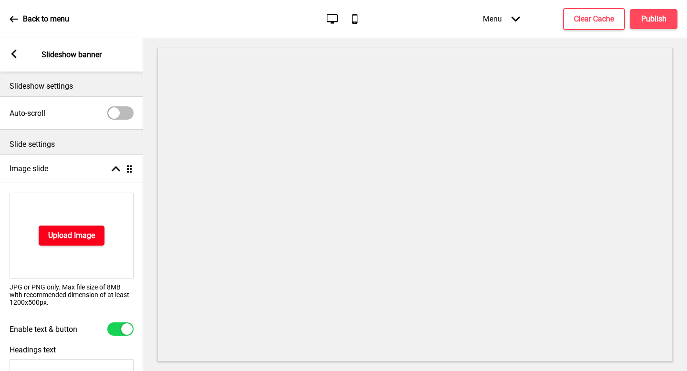
click at [74, 231] on h4 "Upload Image" at bounding box center [71, 236] width 47 height 10
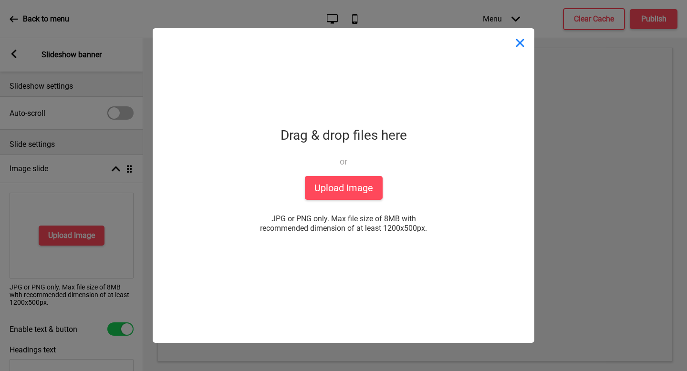
click at [529, 45] on button "Close" at bounding box center [520, 42] width 29 height 29
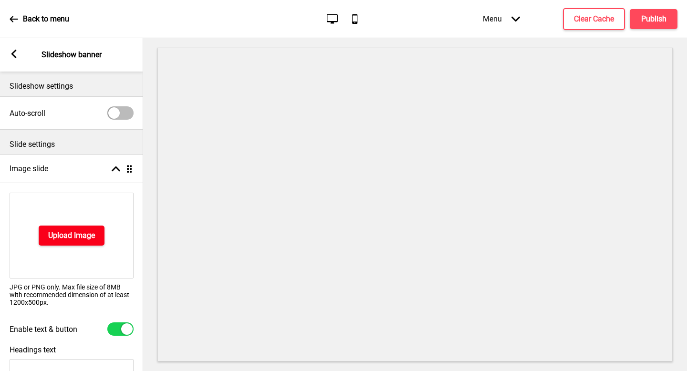
click at [82, 231] on h4 "Upload Image" at bounding box center [71, 236] width 47 height 10
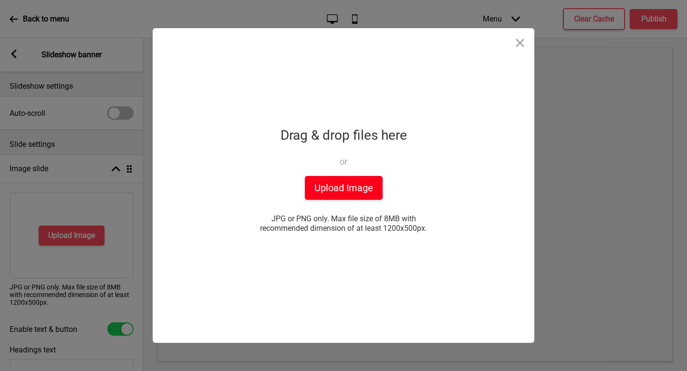
click at [340, 195] on button "Upload Image" at bounding box center [344, 188] width 78 height 24
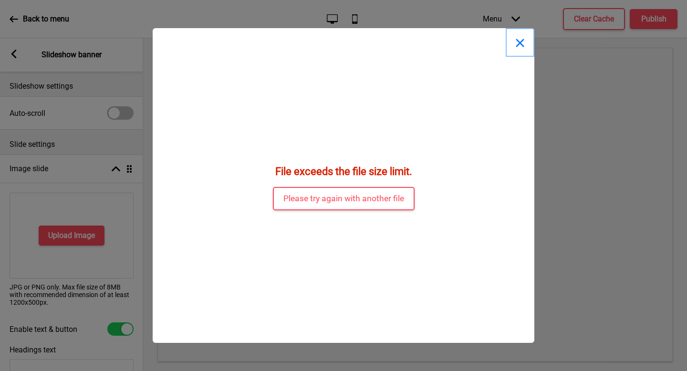
click at [515, 50] on button "Close" at bounding box center [520, 42] width 29 height 29
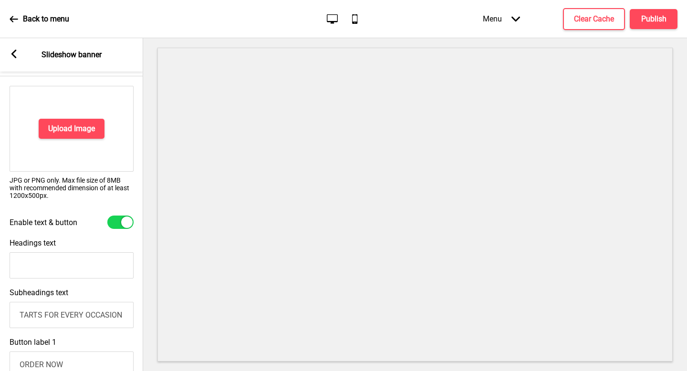
scroll to position [185, 0]
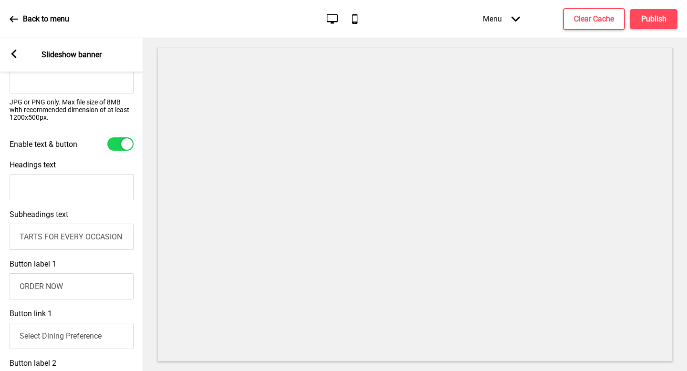
drag, startPoint x: 51, startPoint y: 238, endPoint x: 43, endPoint y: 238, distance: 7.6
click at [51, 238] on input "TARTS FOR EVERY OCCASION" at bounding box center [72, 237] width 124 height 26
click at [43, 239] on input "TARTS FOR EVERY OCCASION" at bounding box center [72, 237] width 124 height 26
drag, startPoint x: 43, startPoint y: 237, endPoint x: 2, endPoint y: 238, distance: 41.5
click at [2, 238] on div "Subheadings text TARTS FOR EVERY OCCASION" at bounding box center [71, 230] width 143 height 50
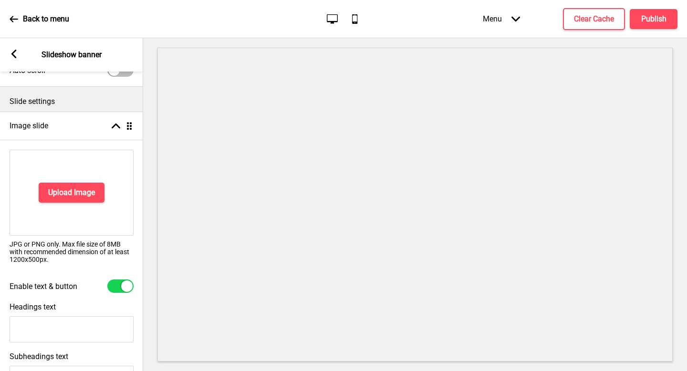
scroll to position [209, 0]
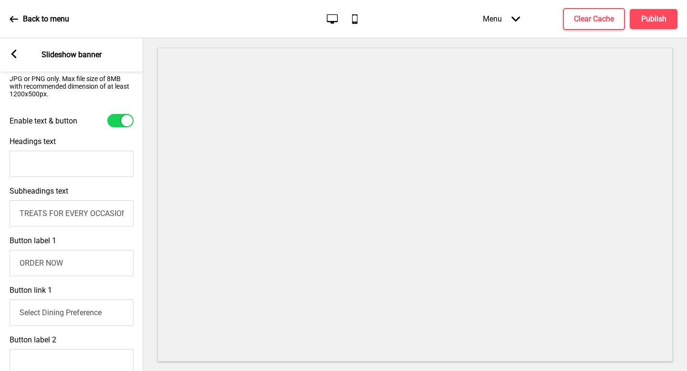
type input "TREATS FOR EVERY OCCASION"
click at [82, 168] on input "Headings text" at bounding box center [72, 164] width 124 height 26
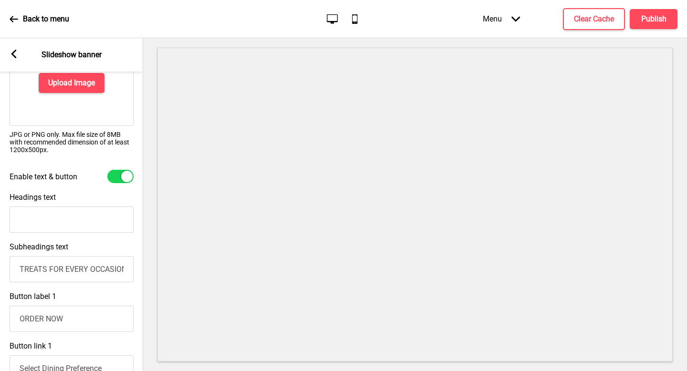
scroll to position [0, 0]
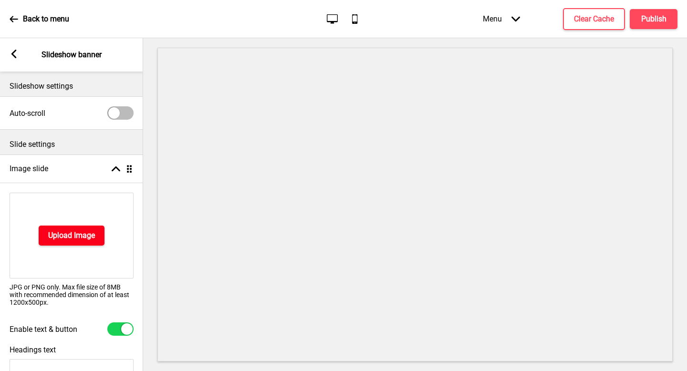
click at [77, 238] on h4 "Upload Image" at bounding box center [71, 236] width 47 height 10
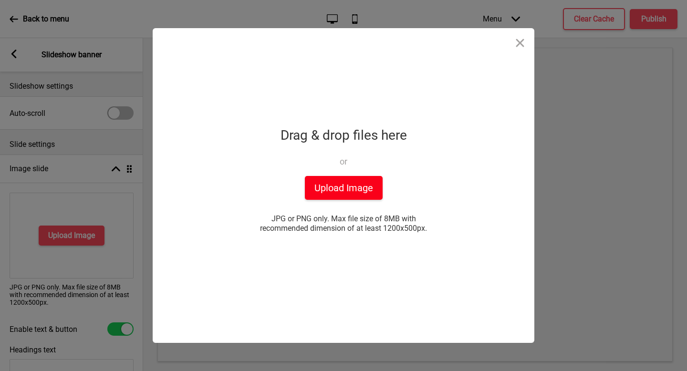
click at [321, 185] on button "Upload Image" at bounding box center [344, 188] width 78 height 24
click at [360, 192] on button "Upload Image" at bounding box center [344, 188] width 78 height 24
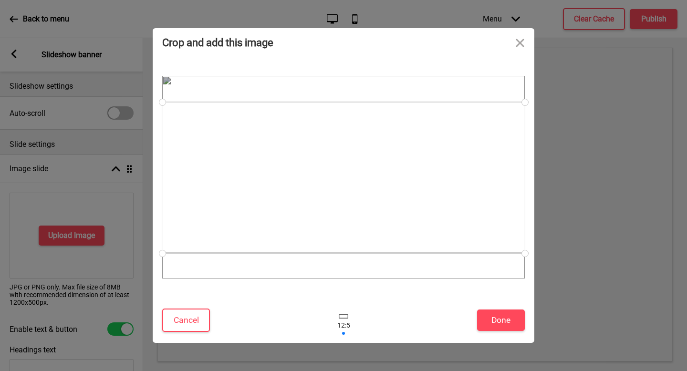
click at [477, 207] on div at bounding box center [343, 177] width 363 height 151
click at [491, 314] on button "Done" at bounding box center [501, 320] width 48 height 21
